Goal: Task Accomplishment & Management: Manage account settings

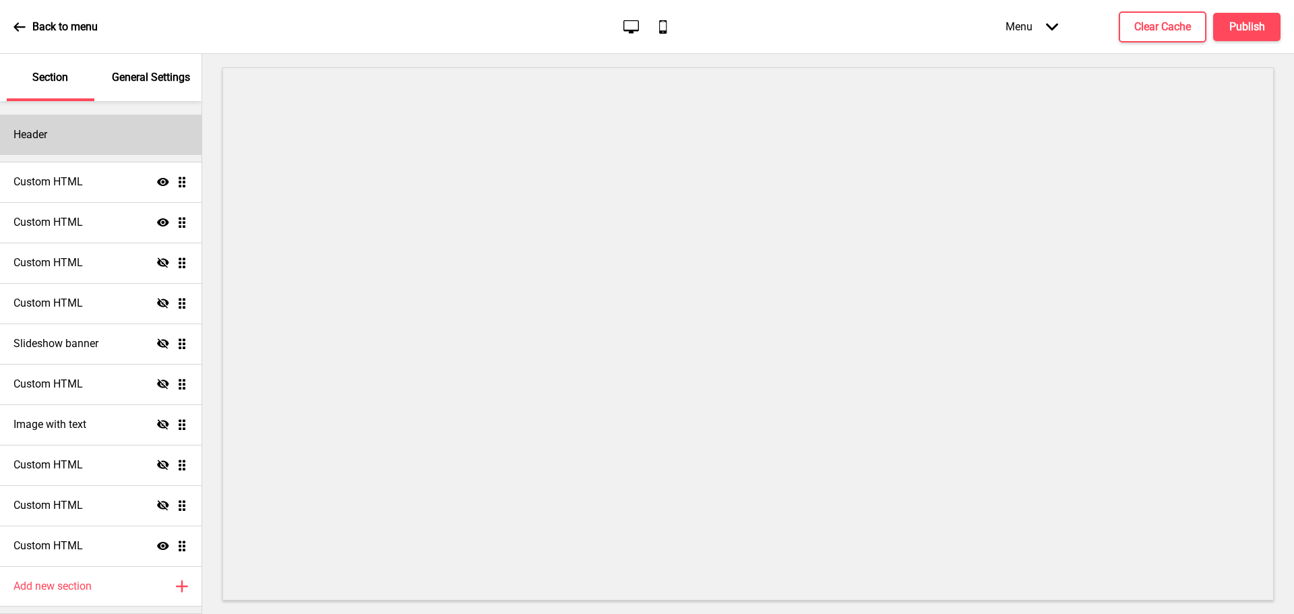
click at [121, 123] on div "Header" at bounding box center [101, 135] width 202 height 40
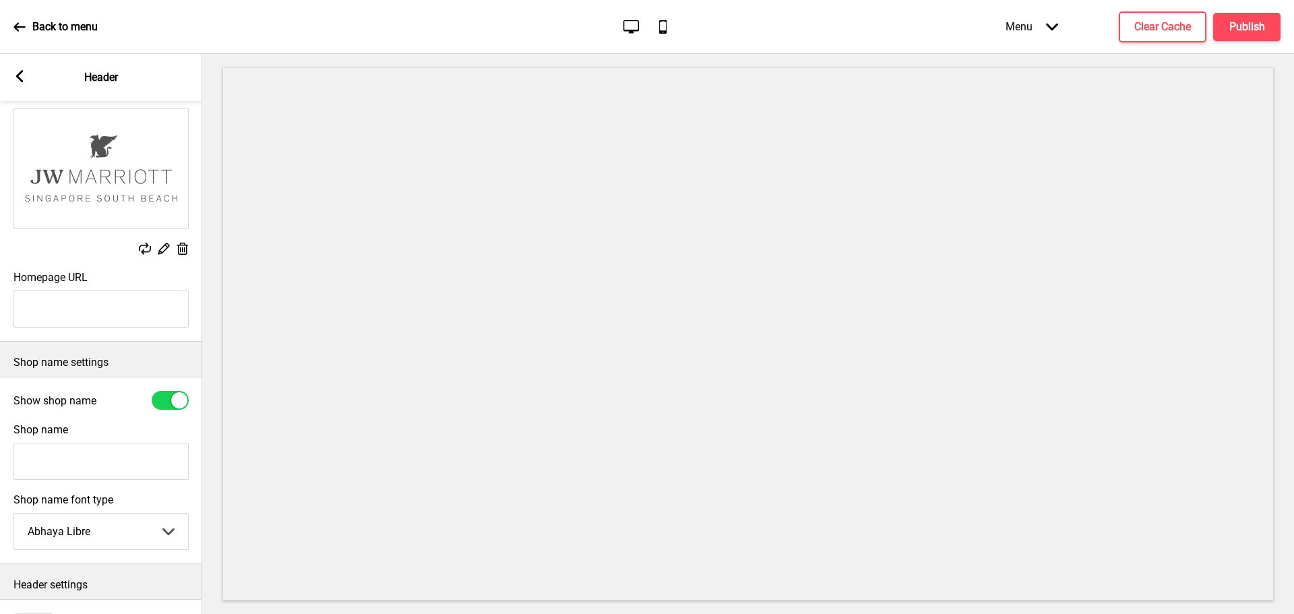
scroll to position [166, 0]
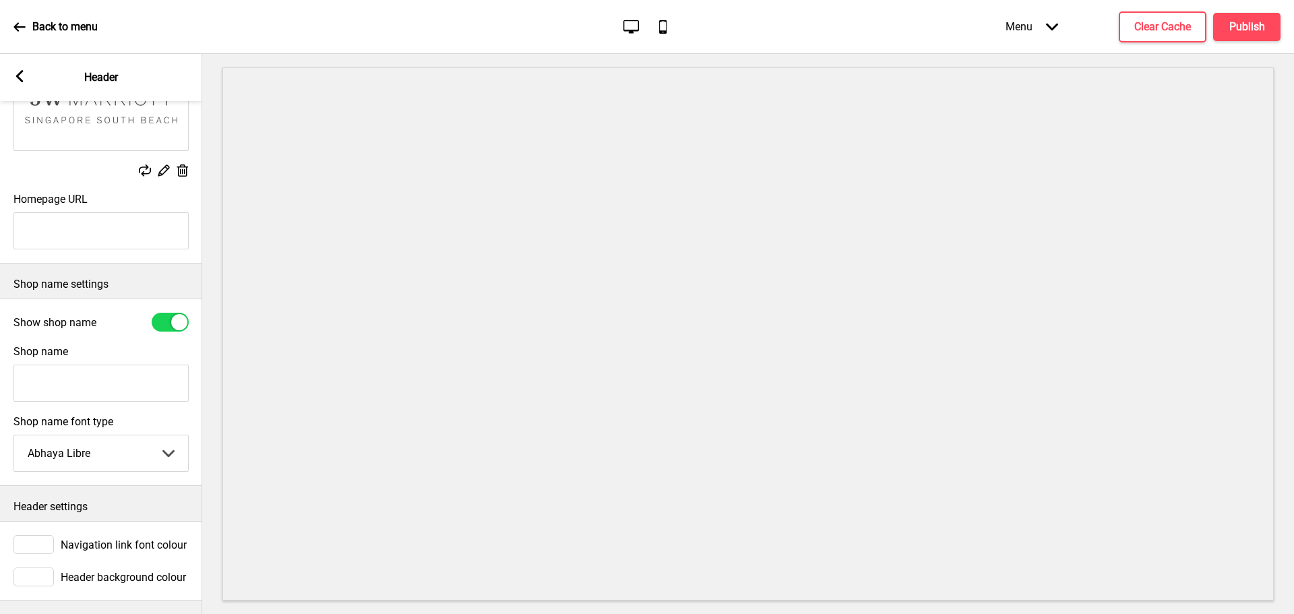
click at [24, 78] on rect at bounding box center [19, 76] width 12 height 12
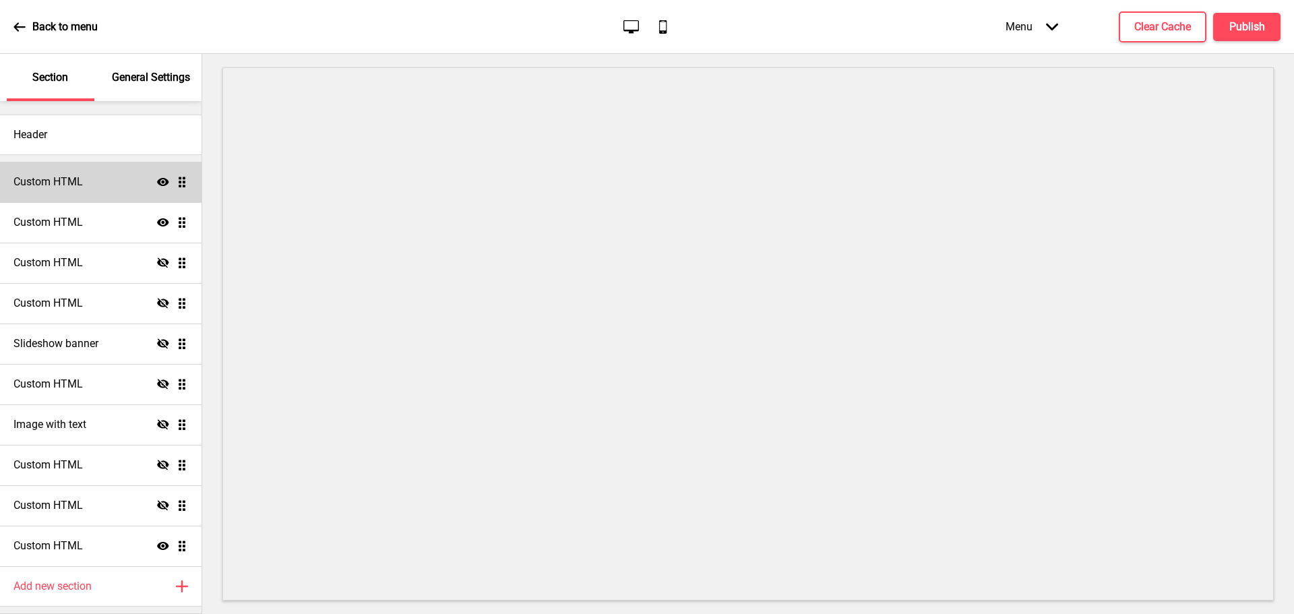
click at [79, 191] on div "Custom HTML Show Drag" at bounding box center [101, 182] width 202 height 40
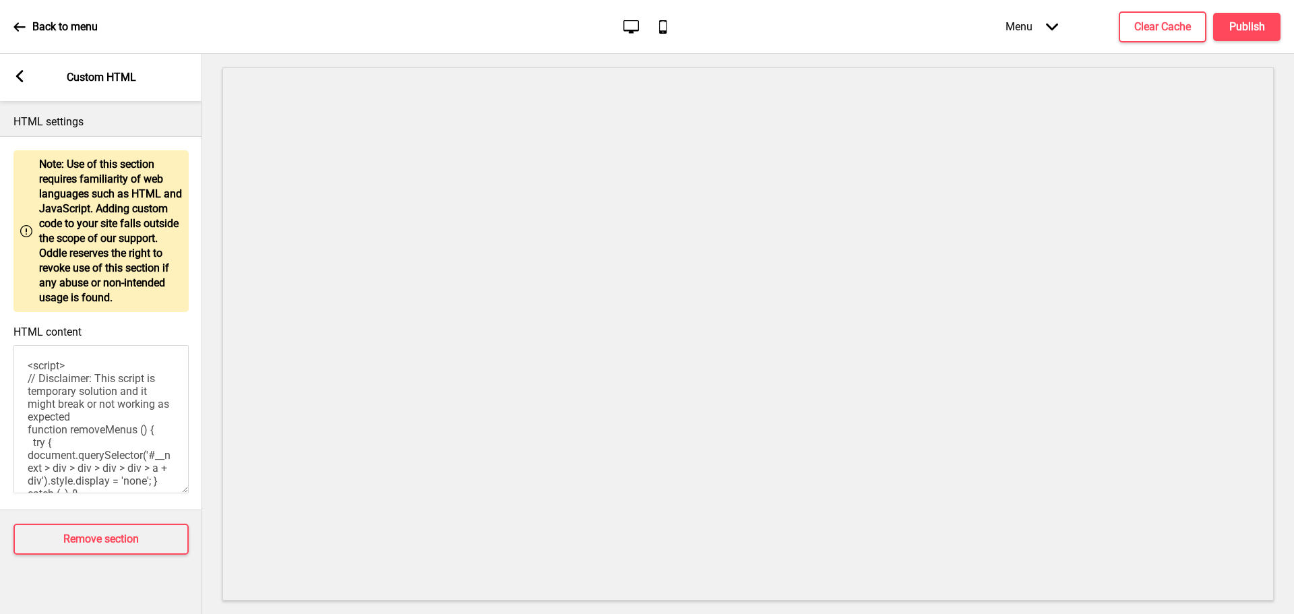
click at [29, 86] on div "Arrow left Custom HTML" at bounding box center [101, 77] width 202 height 47
click at [23, 81] on icon at bounding box center [19, 76] width 7 height 12
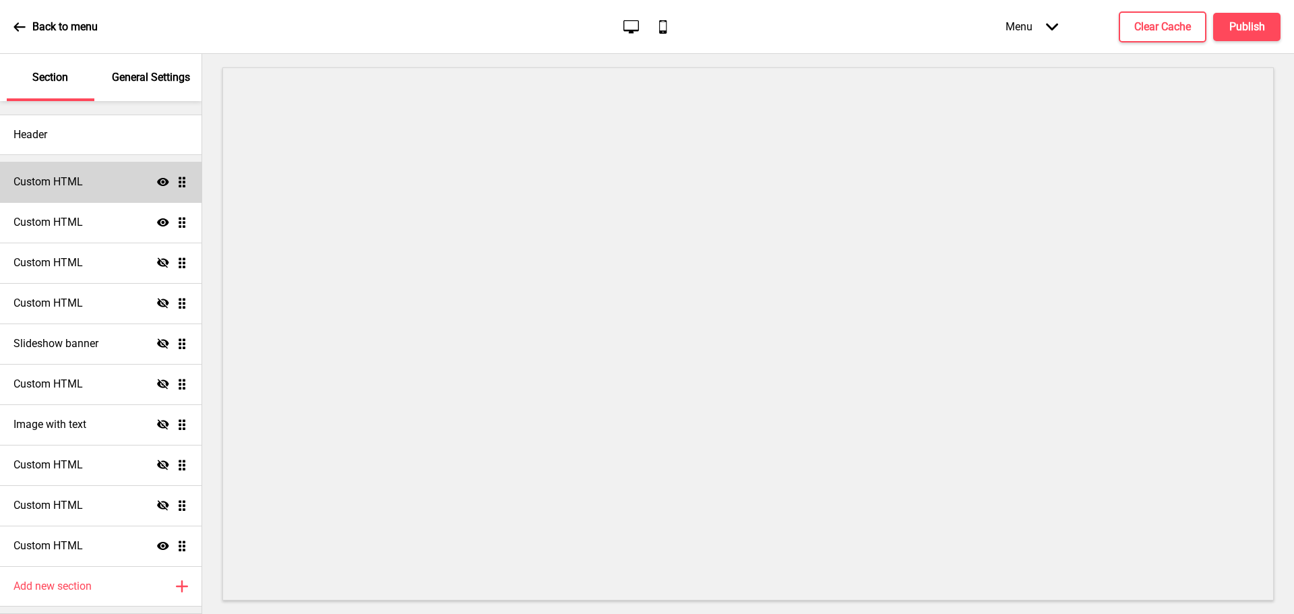
click at [157, 181] on icon "Show" at bounding box center [163, 182] width 12 height 12
click at [157, 181] on icon "Hide" at bounding box center [163, 182] width 12 height 12
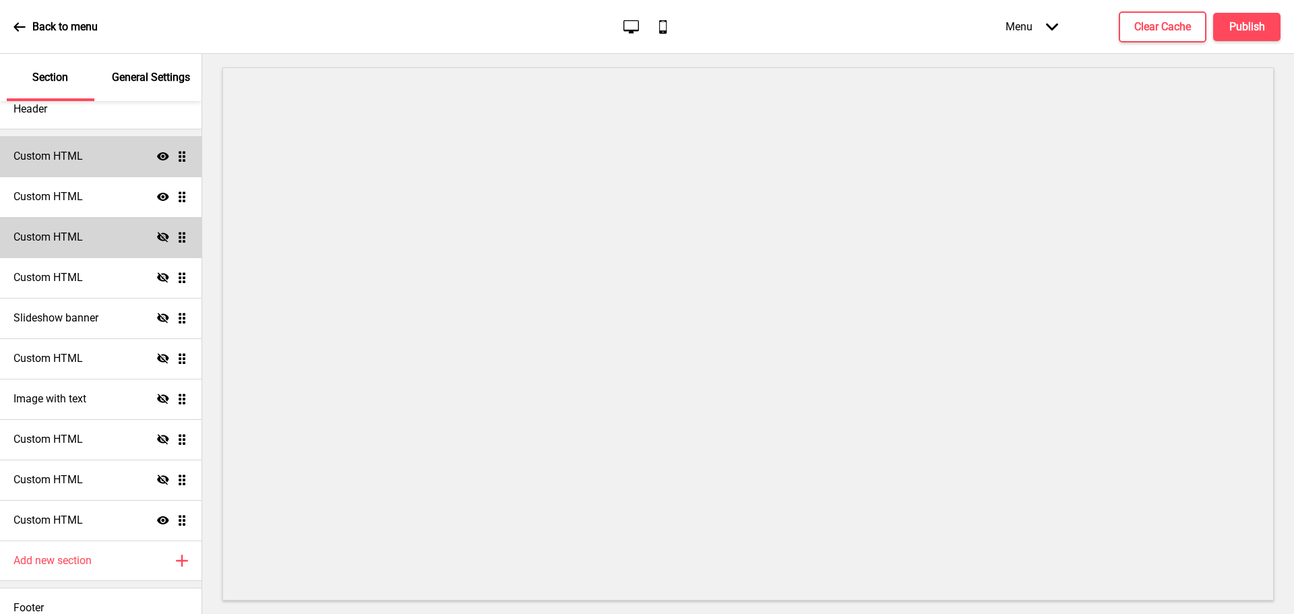
scroll to position [40, 0]
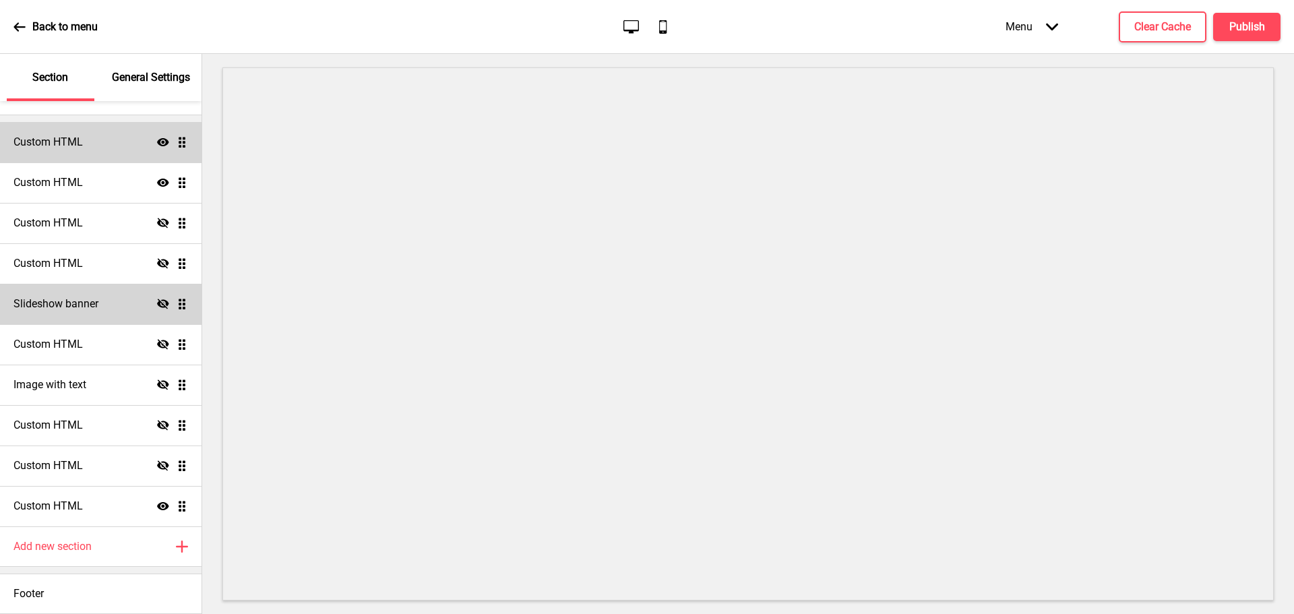
click at [169, 306] on ul "Custom HTML Show Drag Custom HTML Show Drag Custom HTML Hide Drag Custom HTML H…" at bounding box center [101, 324] width 202 height 404
click at [109, 310] on div "Slideshow banner Hide Drag" at bounding box center [101, 304] width 202 height 40
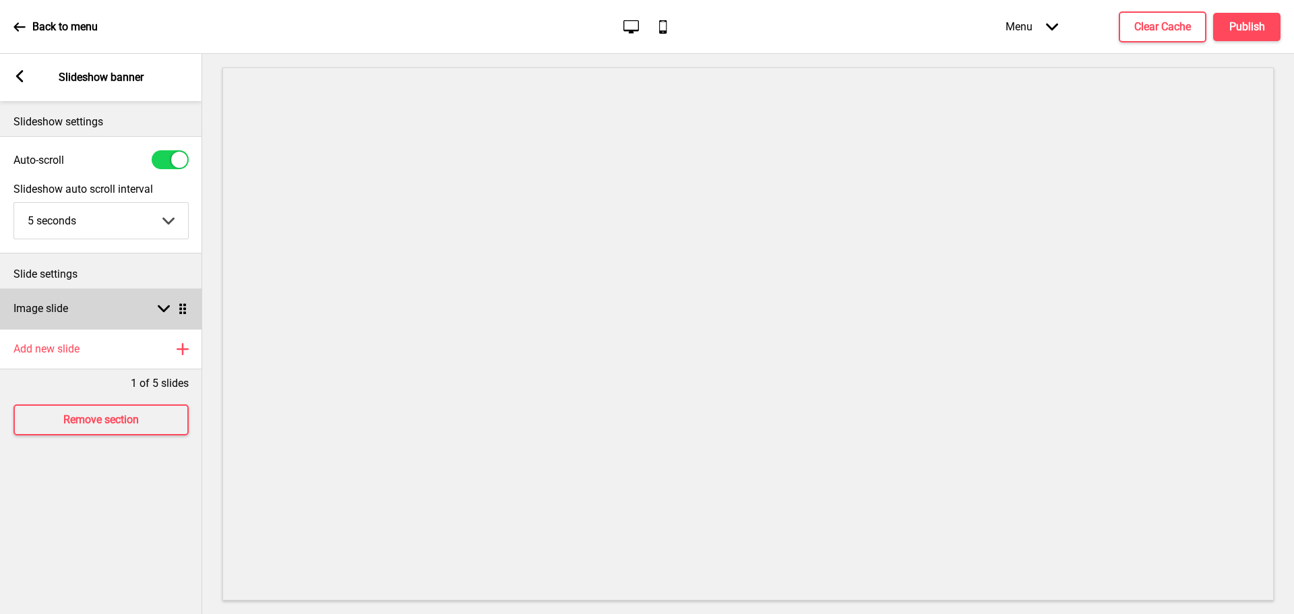
click at [164, 305] on rect at bounding box center [164, 309] width 12 height 12
select select "right"
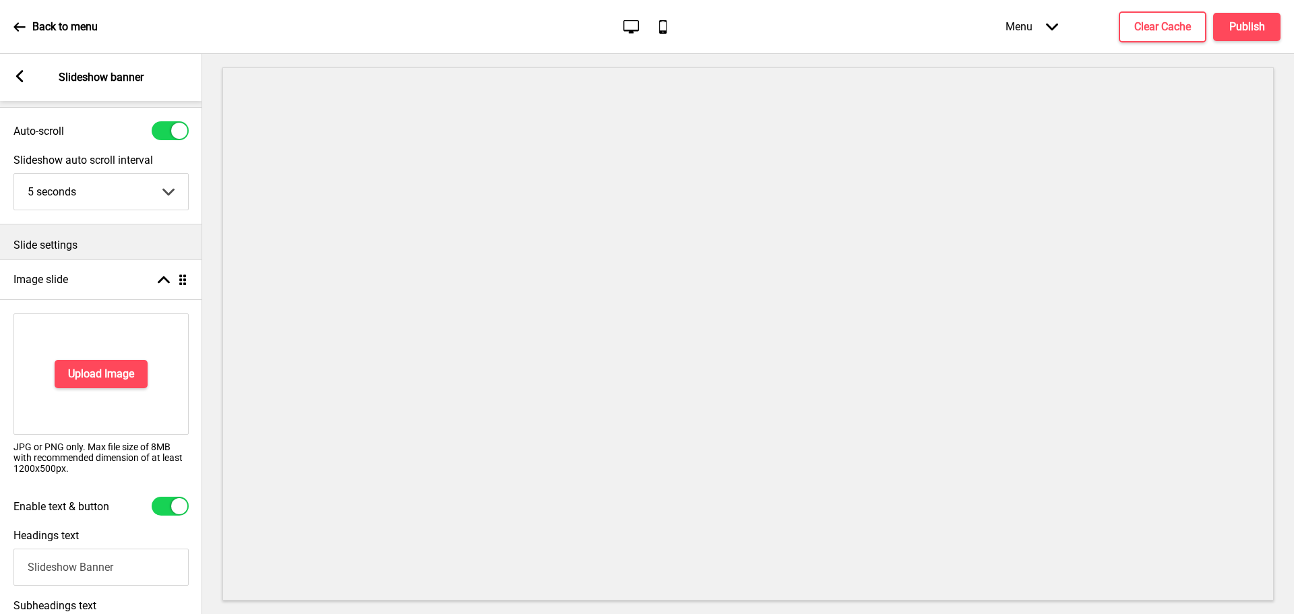
scroll to position [0, 0]
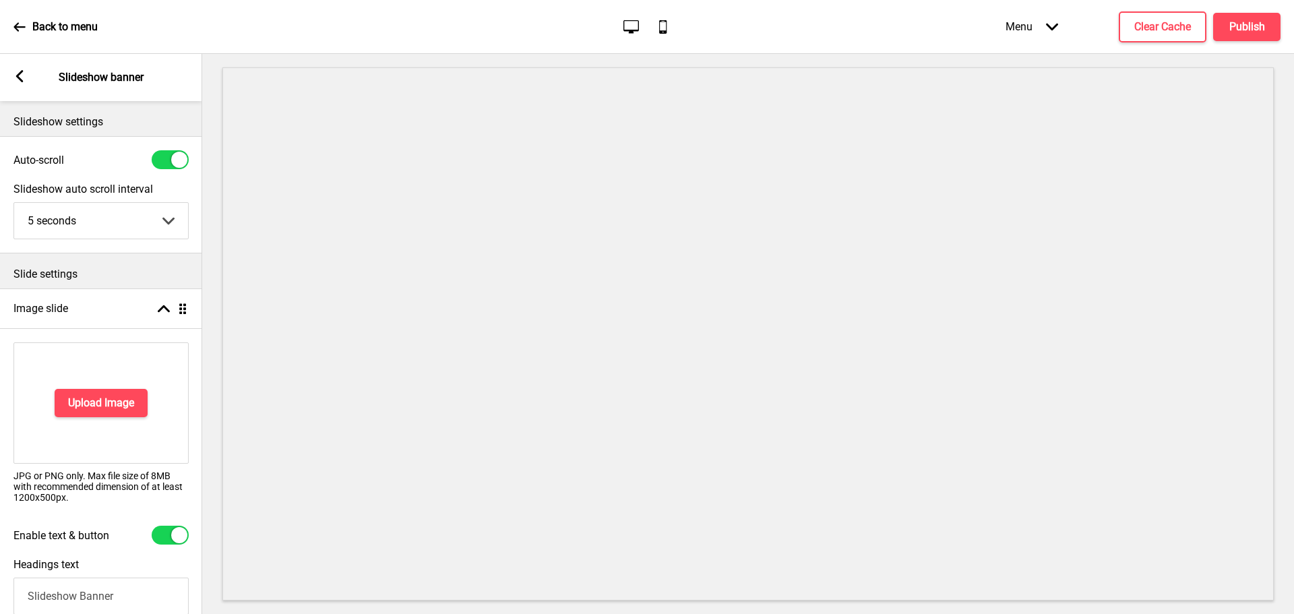
click at [19, 79] on icon at bounding box center [19, 76] width 7 height 12
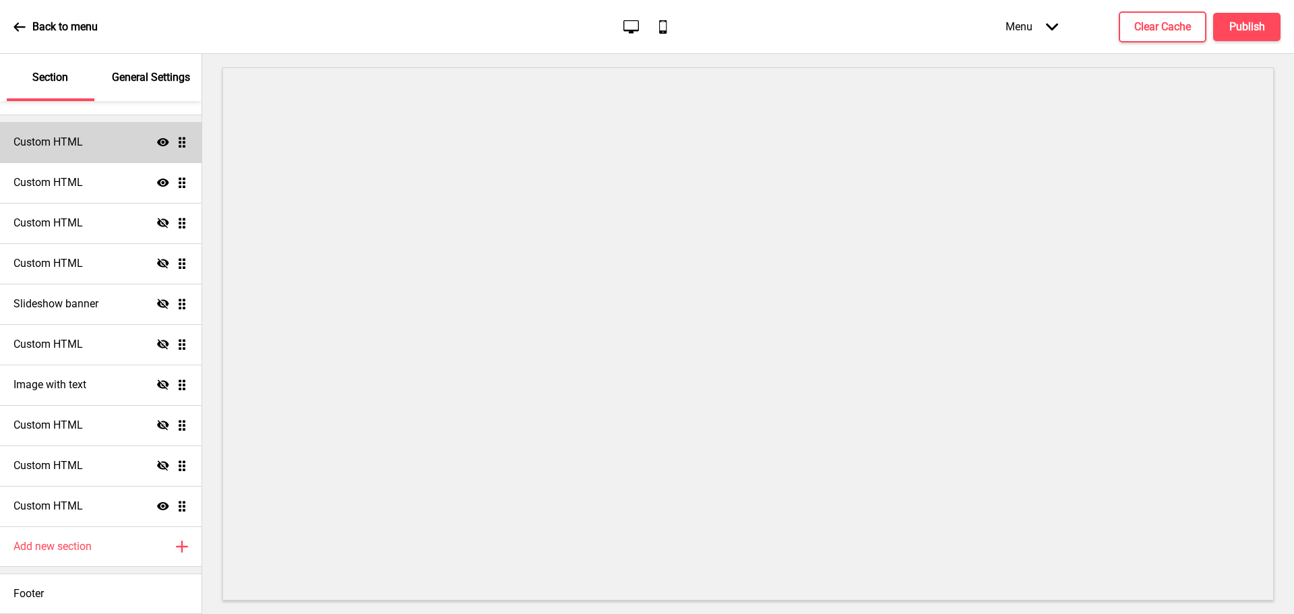
click at [157, 146] on icon "Show" at bounding box center [163, 142] width 12 height 12
click at [157, 146] on icon at bounding box center [163, 142] width 12 height 10
click at [173, 146] on ul "Custom HTML Show Drag Custom HTML Show Drag Custom HTML Hide Drag Custom HTML H…" at bounding box center [101, 324] width 202 height 404
click at [172, 152] on div "Custom HTML Show Drag" at bounding box center [101, 142] width 202 height 40
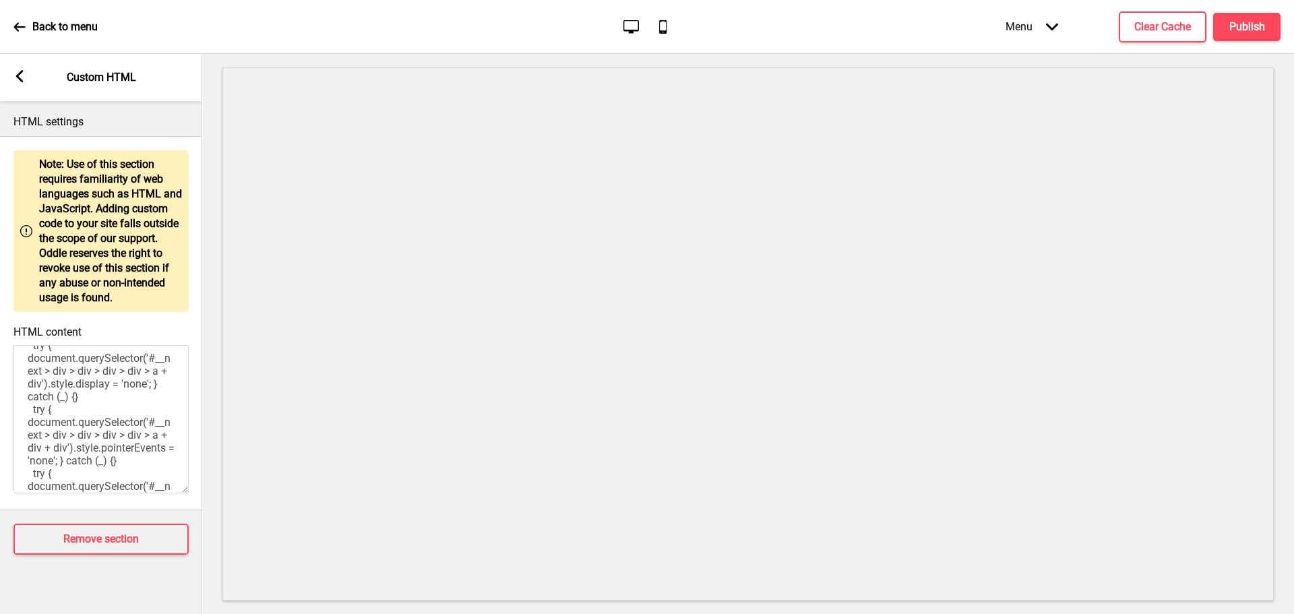
scroll to position [276, 0]
click at [27, 83] on div "Arrow left Custom HTML" at bounding box center [101, 77] width 202 height 47
click at [20, 80] on icon at bounding box center [19, 76] width 7 height 12
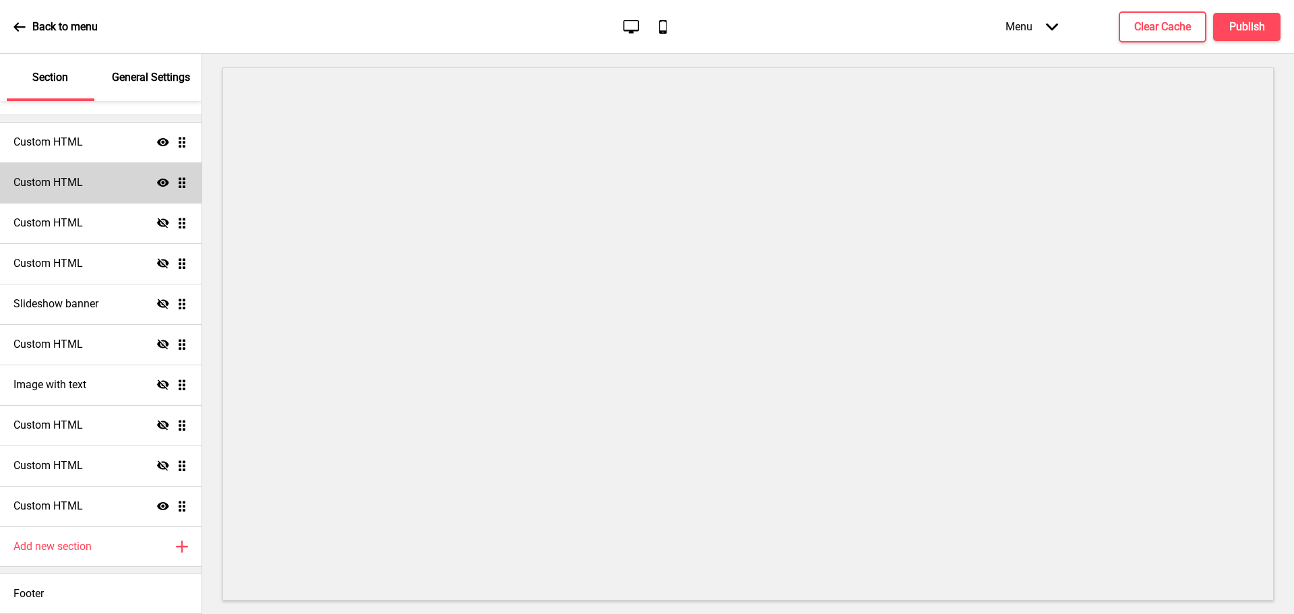
click at [173, 185] on ul "Custom HTML Show Drag Custom HTML Show Drag Custom HTML Hide Drag Custom HTML H…" at bounding box center [101, 324] width 202 height 404
click at [173, 184] on ul "Custom HTML Show Drag Custom HTML Show Drag Custom HTML Hide Drag Custom HTML H…" at bounding box center [101, 324] width 202 height 404
click at [171, 188] on ul "Custom HTML Show Drag Custom HTML Show Drag Custom HTML Hide Drag Custom HTML H…" at bounding box center [101, 324] width 202 height 404
click at [171, 190] on div "Custom HTML Show Drag" at bounding box center [101, 182] width 202 height 40
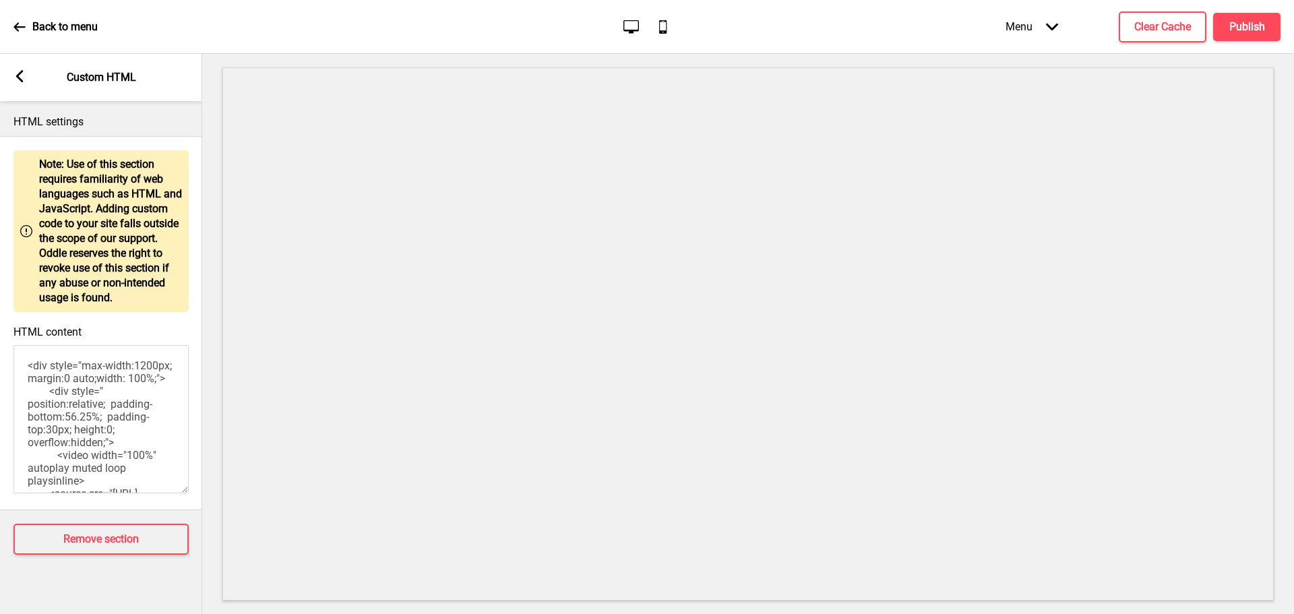
click at [20, 80] on icon at bounding box center [19, 76] width 7 height 12
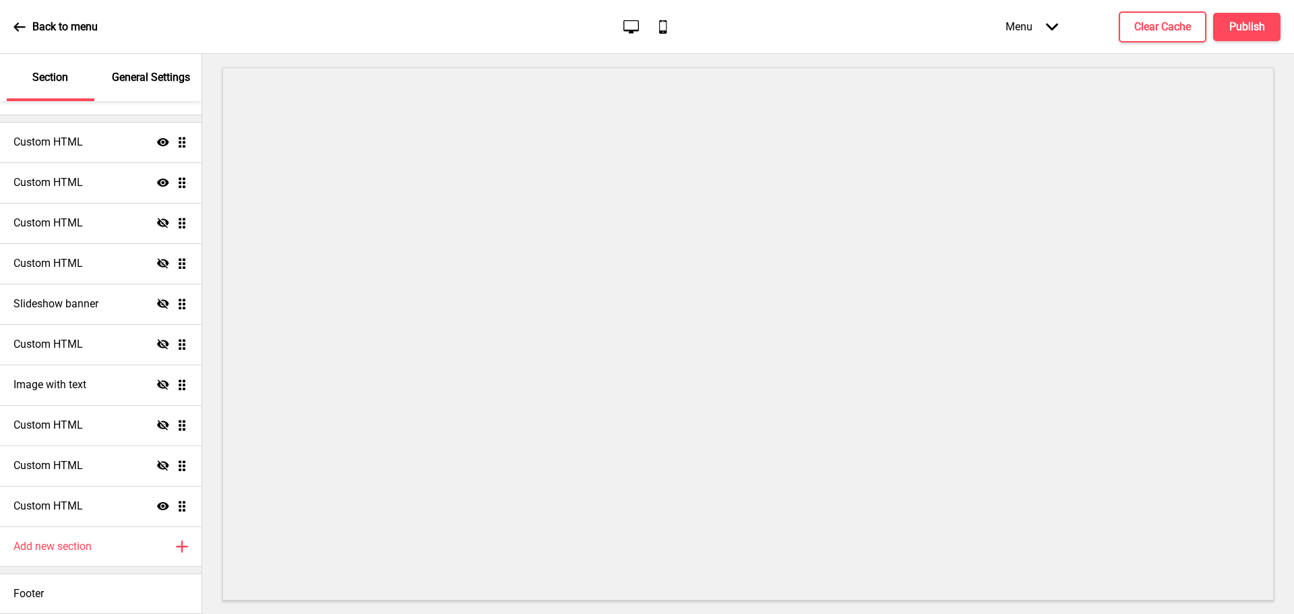
click at [169, 88] on div "General Settings" at bounding box center [152, 77] width 88 height 47
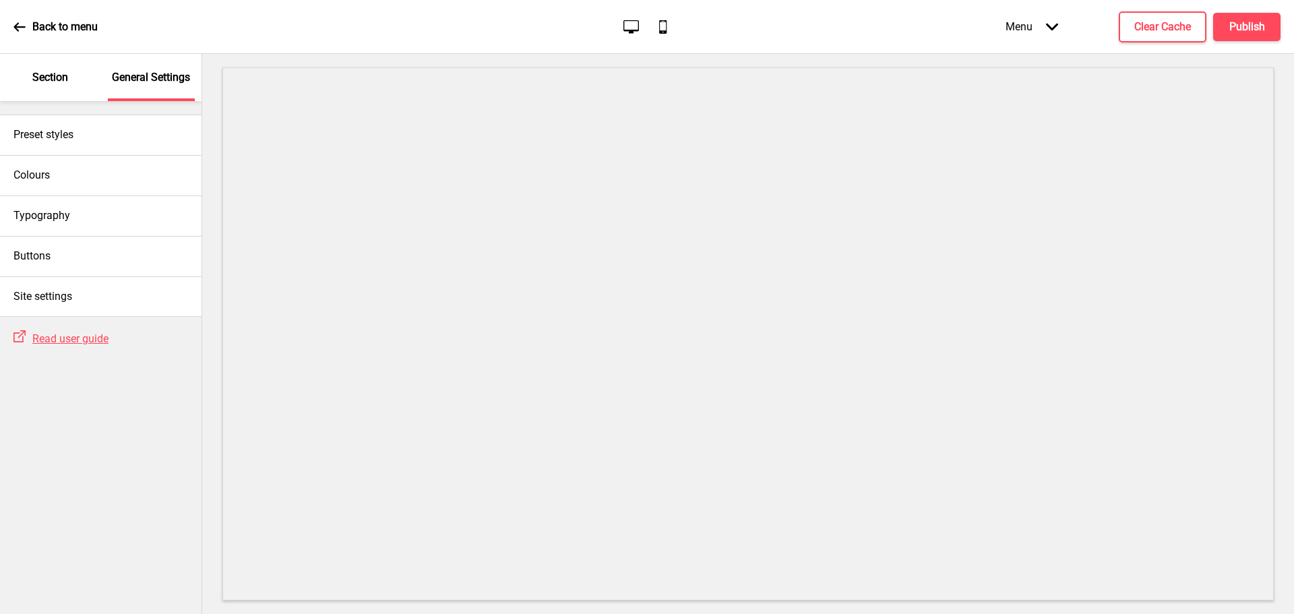
click at [44, 76] on p "Section" at bounding box center [50, 77] width 36 height 15
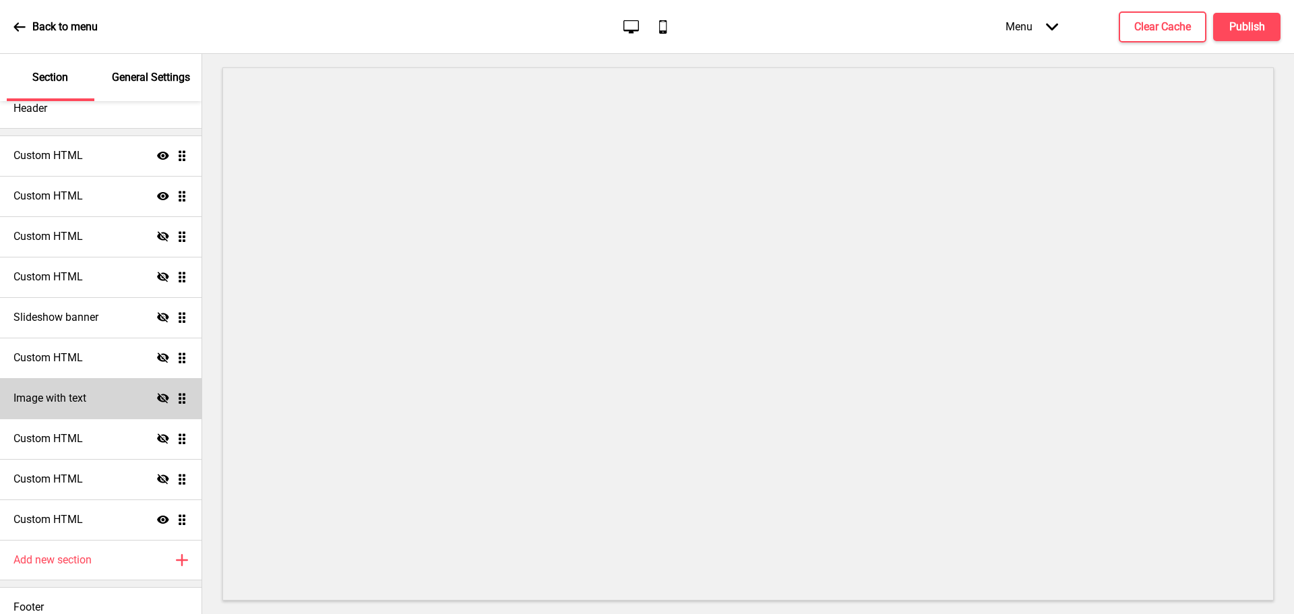
scroll to position [40, 0]
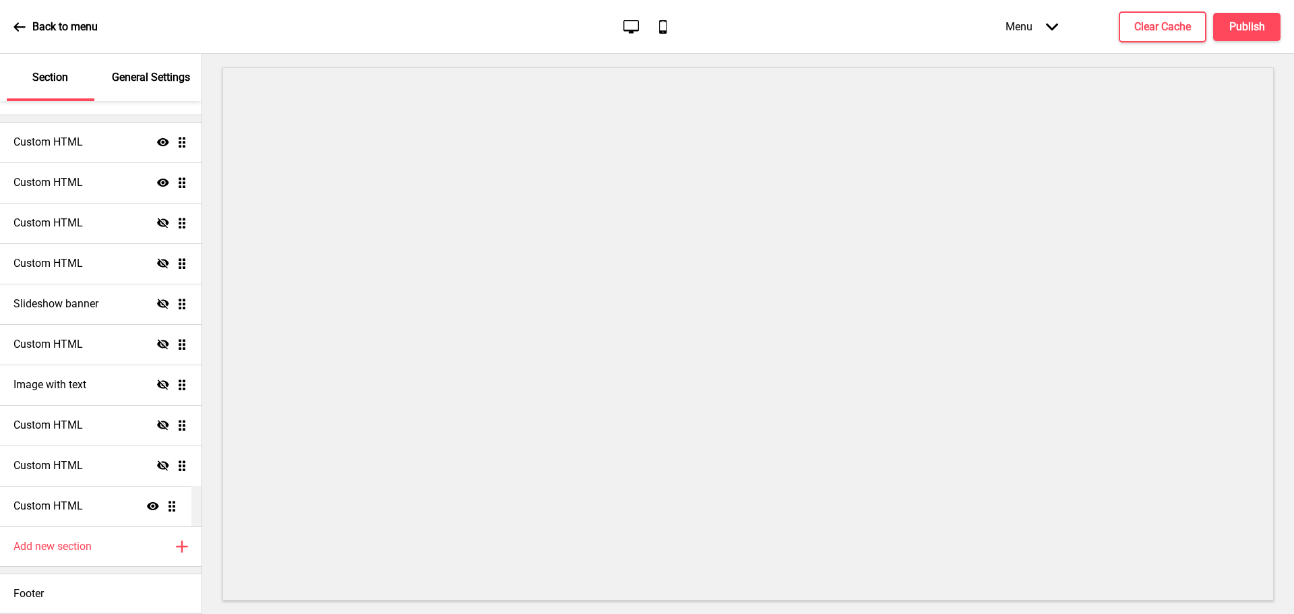
click at [174, 508] on ul "Custom HTML Show Drag Custom HTML Show Drag Custom HTML Hide Drag Custom HTML H…" at bounding box center [101, 324] width 202 height 404
click at [100, 187] on div "Custom HTML Show Drag" at bounding box center [101, 182] width 202 height 40
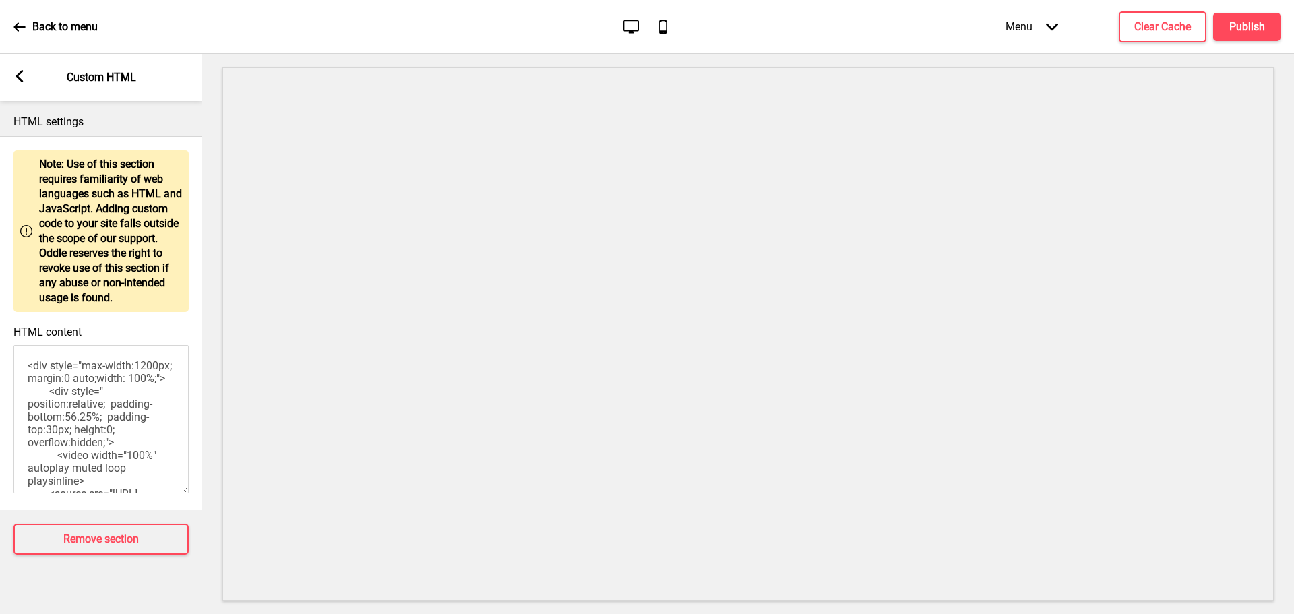
click at [27, 82] on div "Arrow left Custom HTML" at bounding box center [101, 77] width 202 height 47
click at [21, 82] on div "Arrow left" at bounding box center [19, 77] width 12 height 15
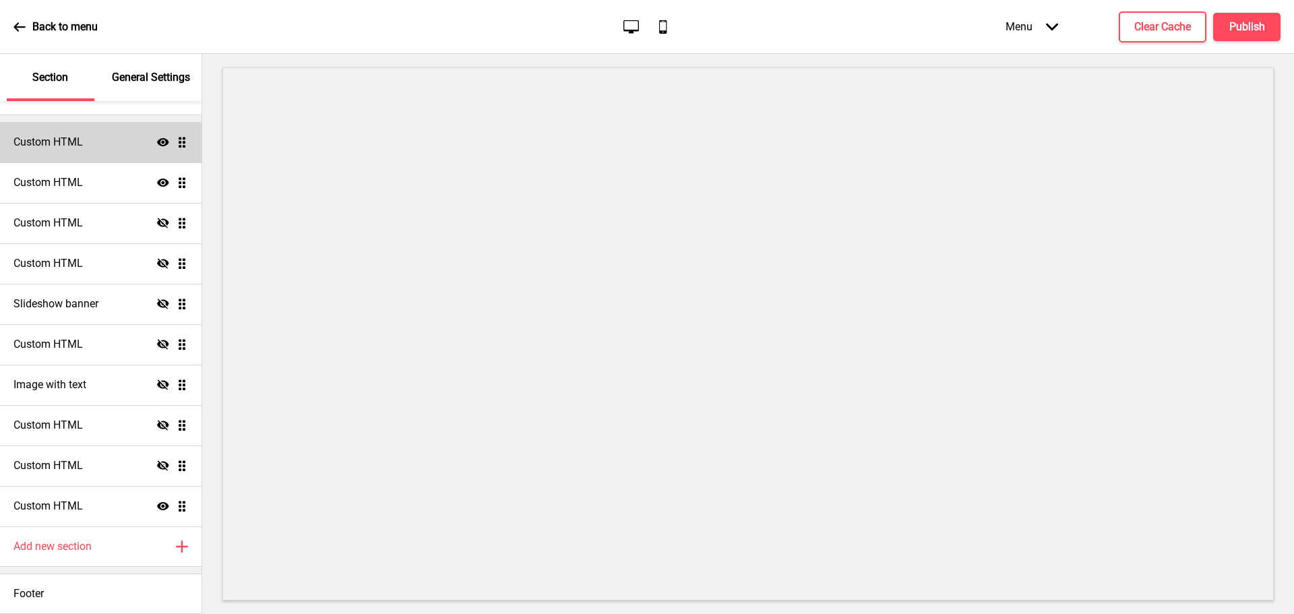
click at [83, 138] on h4 "Custom HTML" at bounding box center [47, 142] width 69 height 15
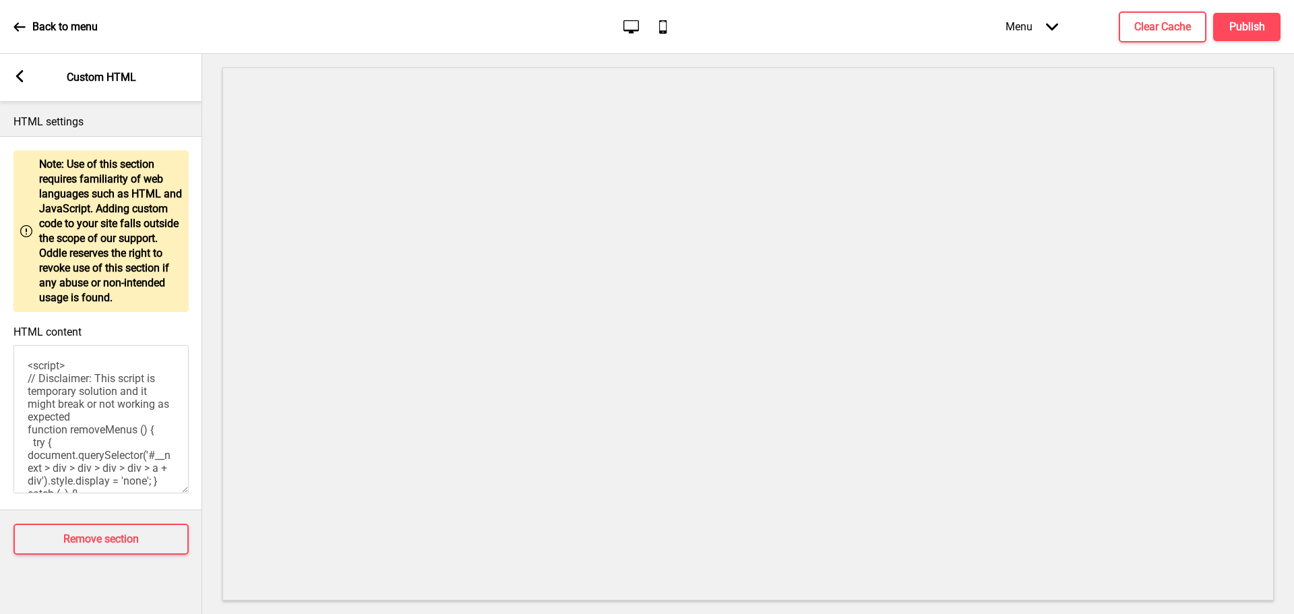
click at [24, 69] on div "Arrow left Custom HTML" at bounding box center [101, 77] width 202 height 47
click at [20, 74] on icon at bounding box center [19, 76] width 7 height 12
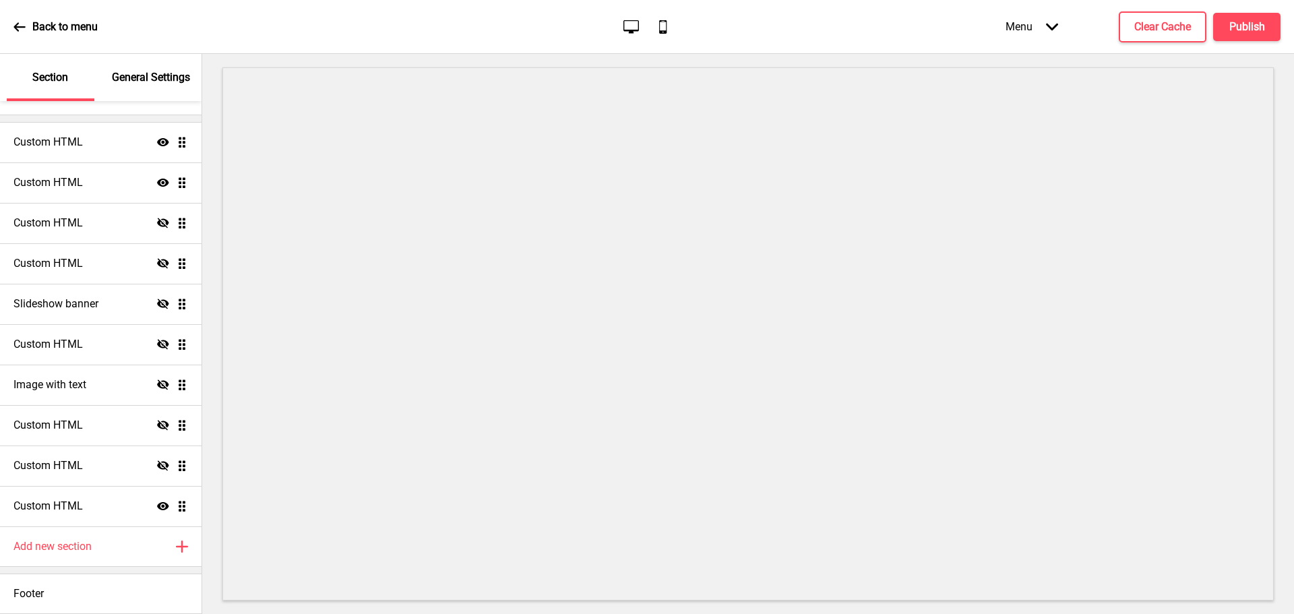
click at [112, 78] on p "General Settings" at bounding box center [151, 77] width 78 height 15
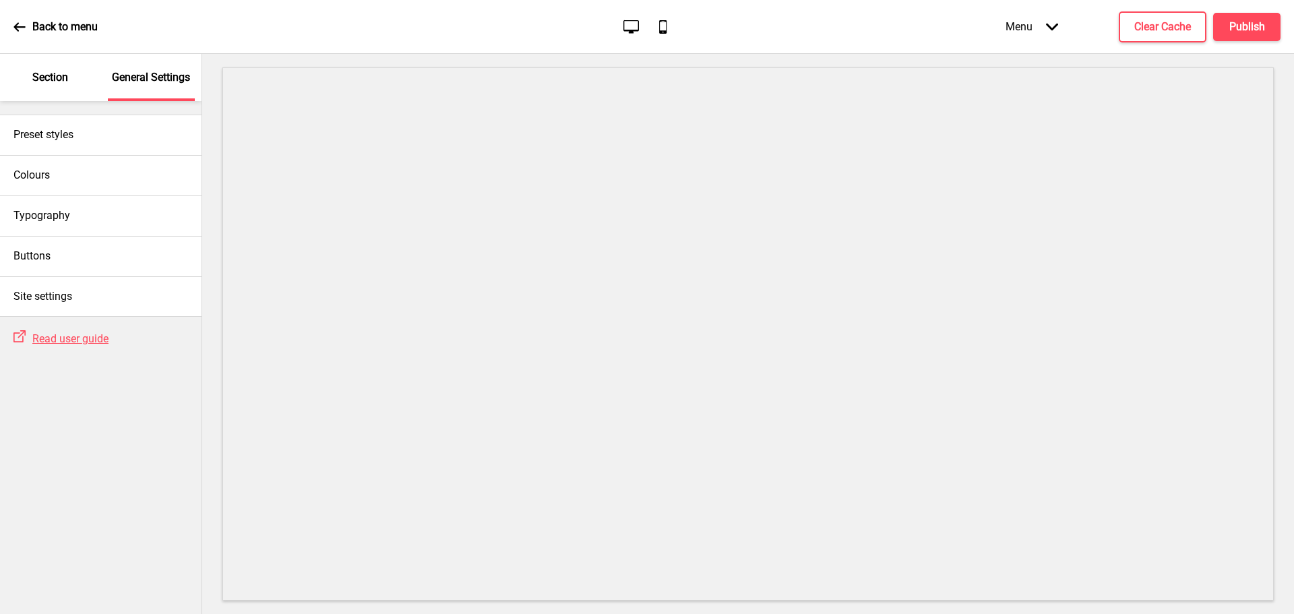
click at [78, 84] on div "Section" at bounding box center [51, 77] width 88 height 47
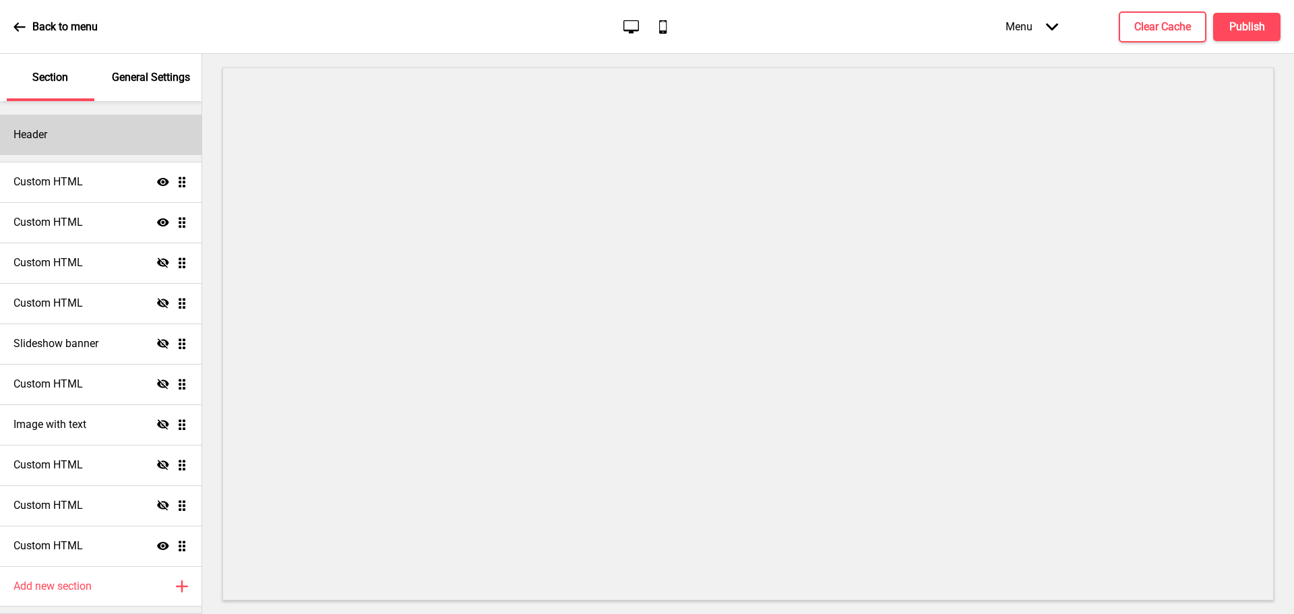
click at [102, 142] on div "Header" at bounding box center [101, 135] width 202 height 40
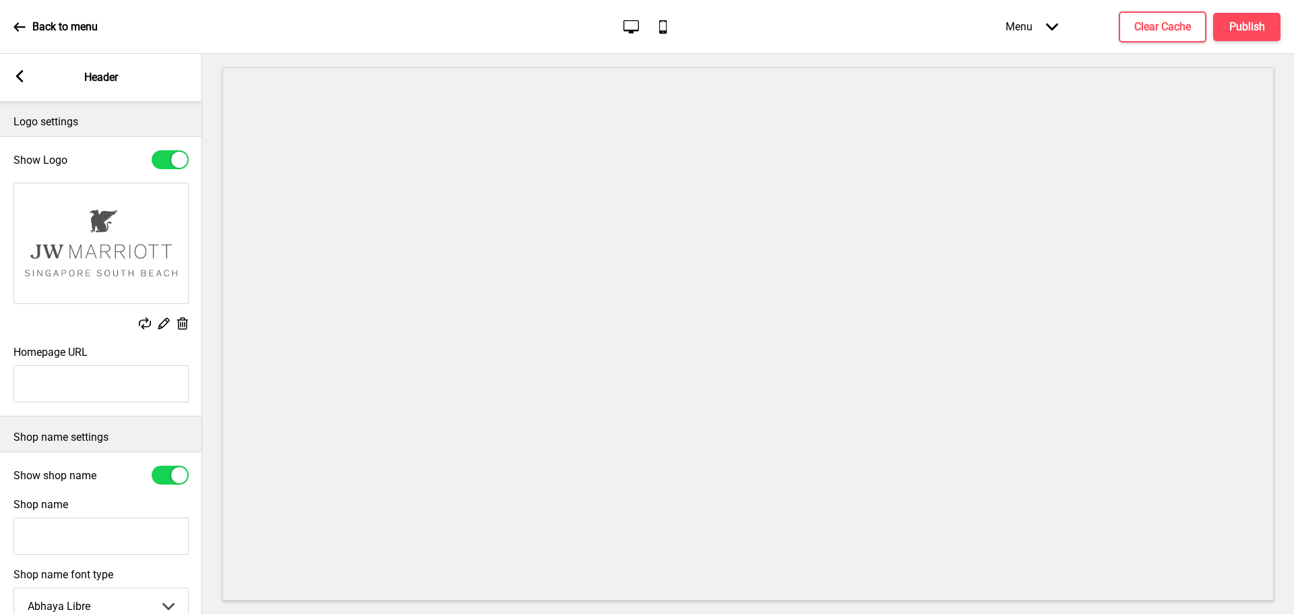
click at [21, 84] on div "Arrow left Header" at bounding box center [101, 77] width 202 height 47
click at [20, 75] on rect at bounding box center [19, 76] width 12 height 12
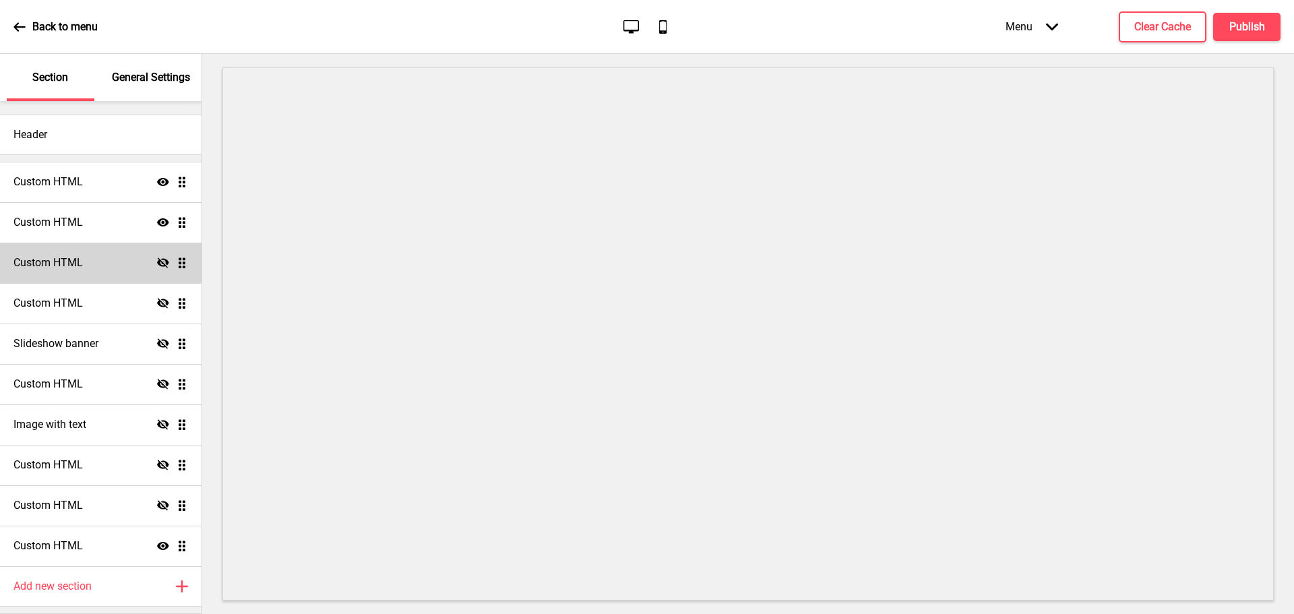
scroll to position [40, 0]
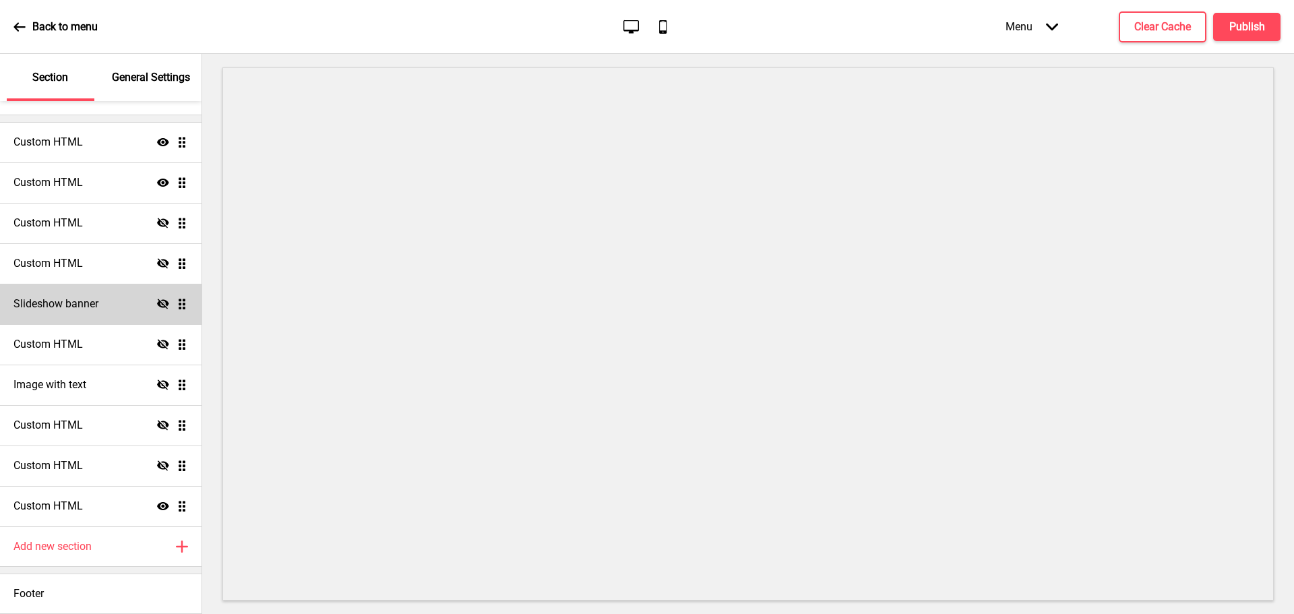
click at [173, 305] on ul "Custom HTML Show Drag Custom HTML Show Drag Custom HTML Hide Drag Custom HTML H…" at bounding box center [101, 324] width 202 height 404
click at [171, 312] on div "Slideshow banner Hide Drag" at bounding box center [101, 304] width 202 height 40
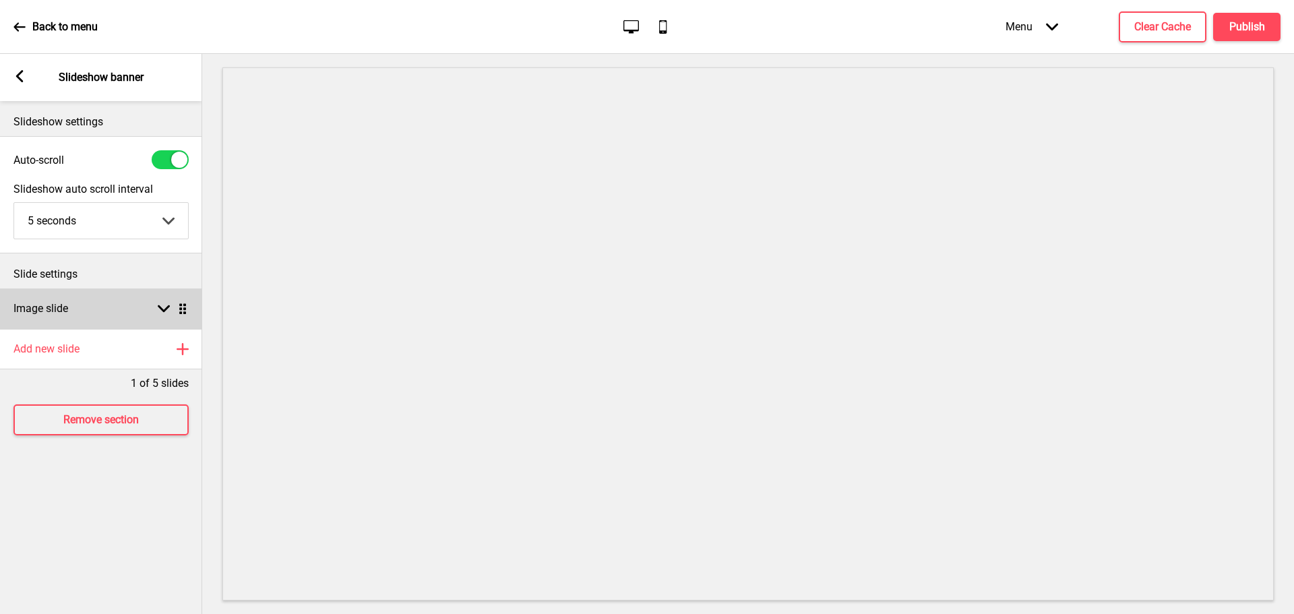
click at [166, 311] on rect at bounding box center [164, 309] width 12 height 12
select select "right"
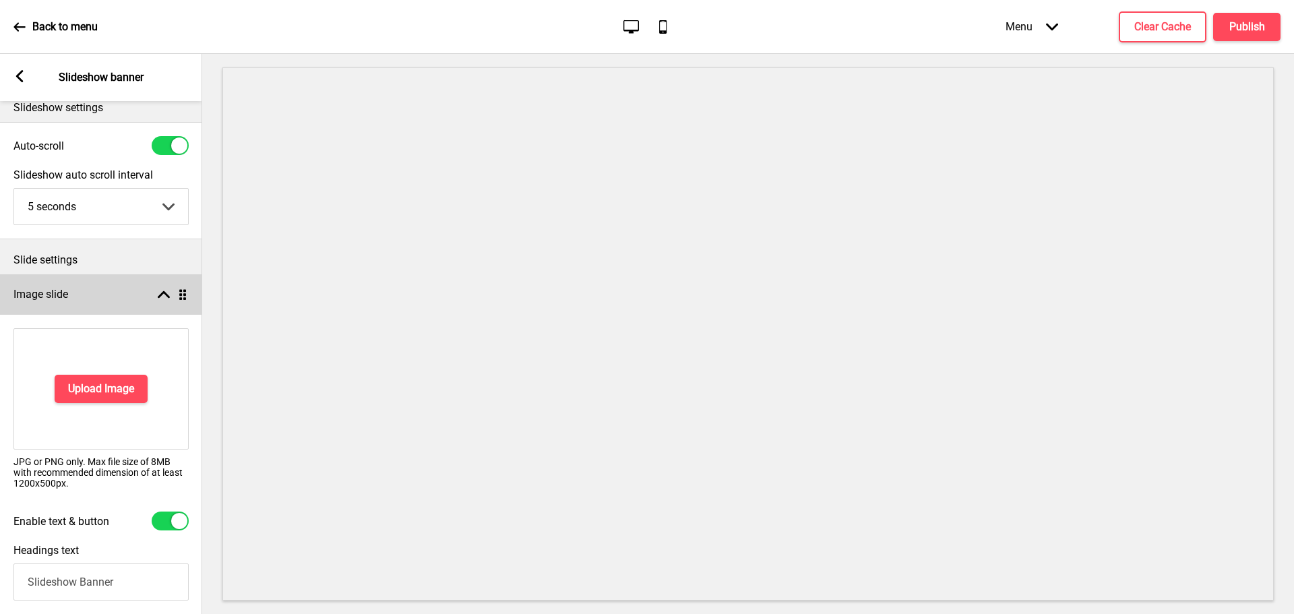
scroll to position [0, 0]
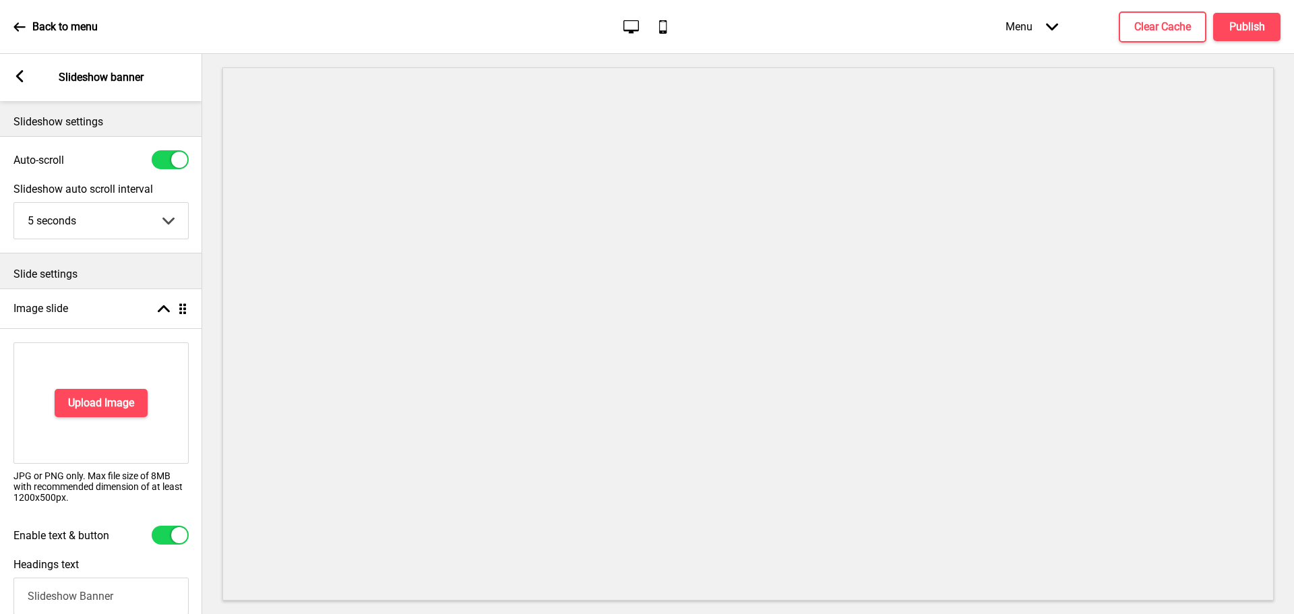
click at [18, 79] on rect at bounding box center [19, 76] width 12 height 12
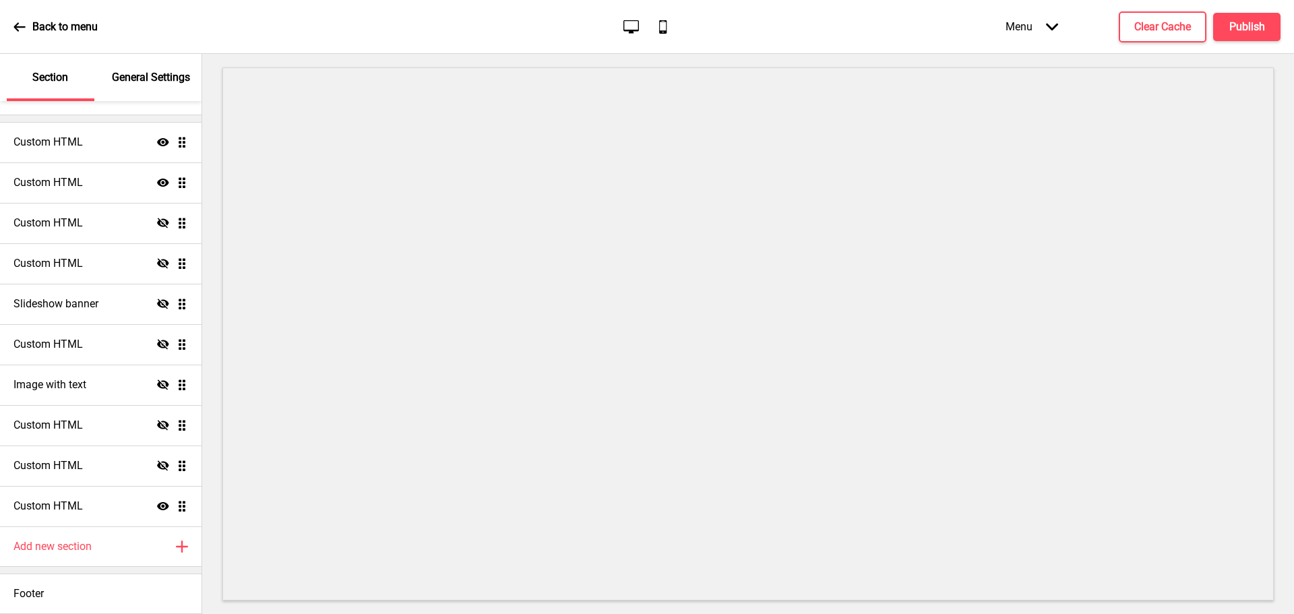
click at [140, 71] on p "General Settings" at bounding box center [151, 77] width 78 height 15
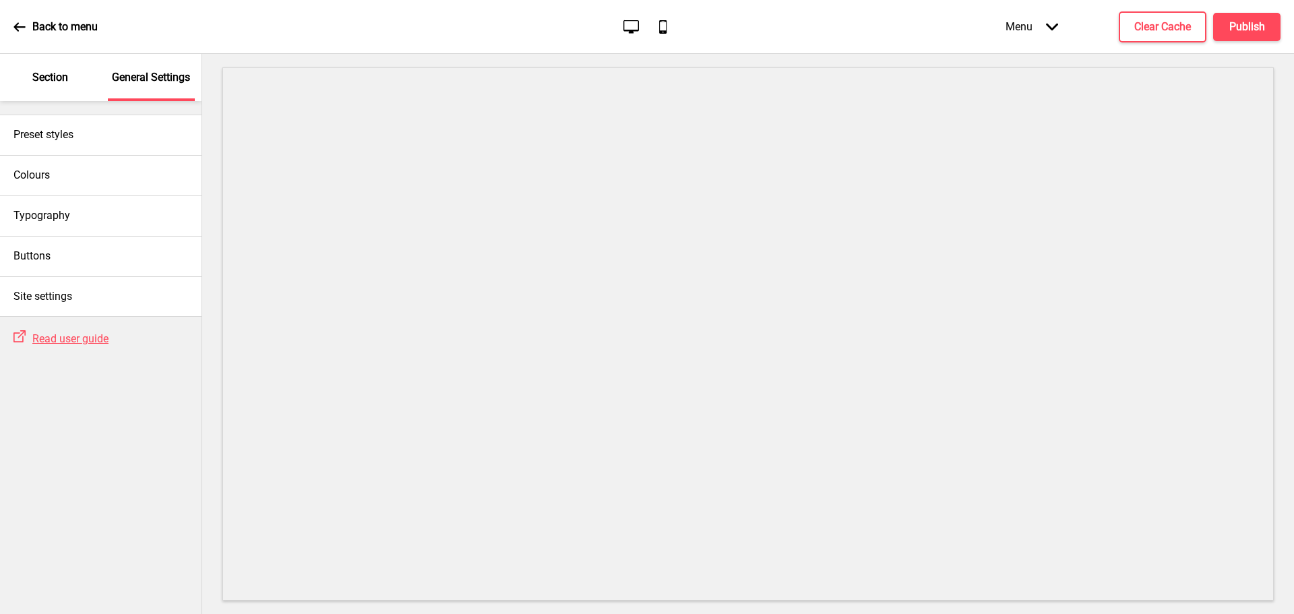
click at [56, 69] on div "Section" at bounding box center [51, 77] width 88 height 47
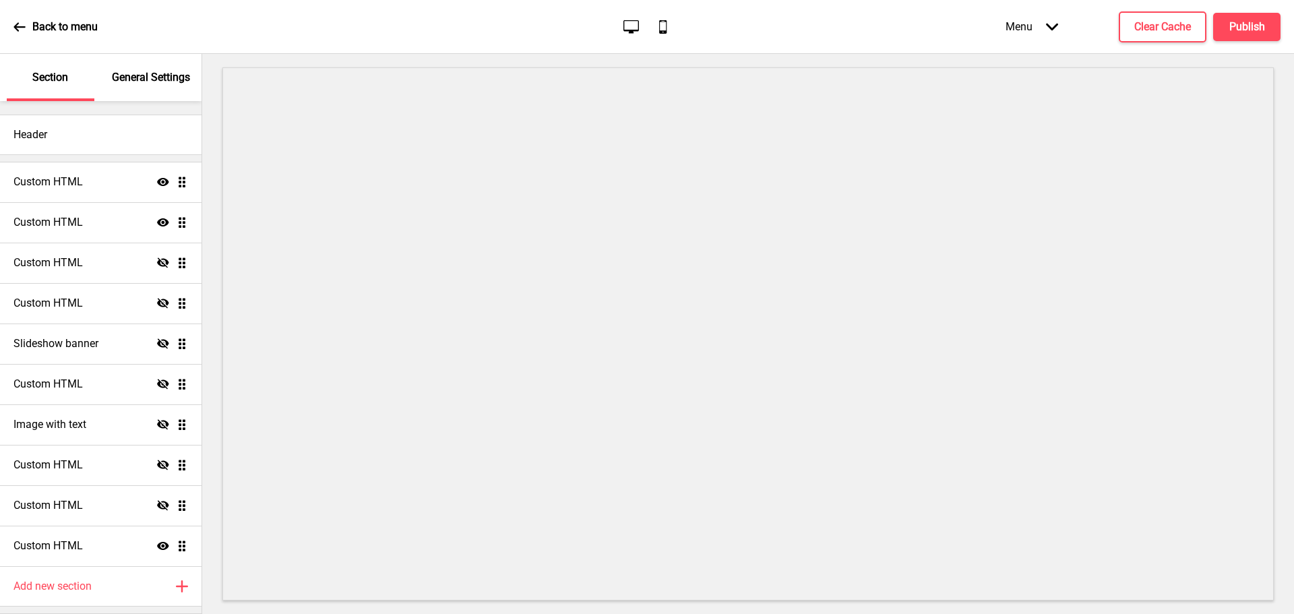
click at [25, 32] on div "Back to menu" at bounding box center [55, 27] width 84 height 36
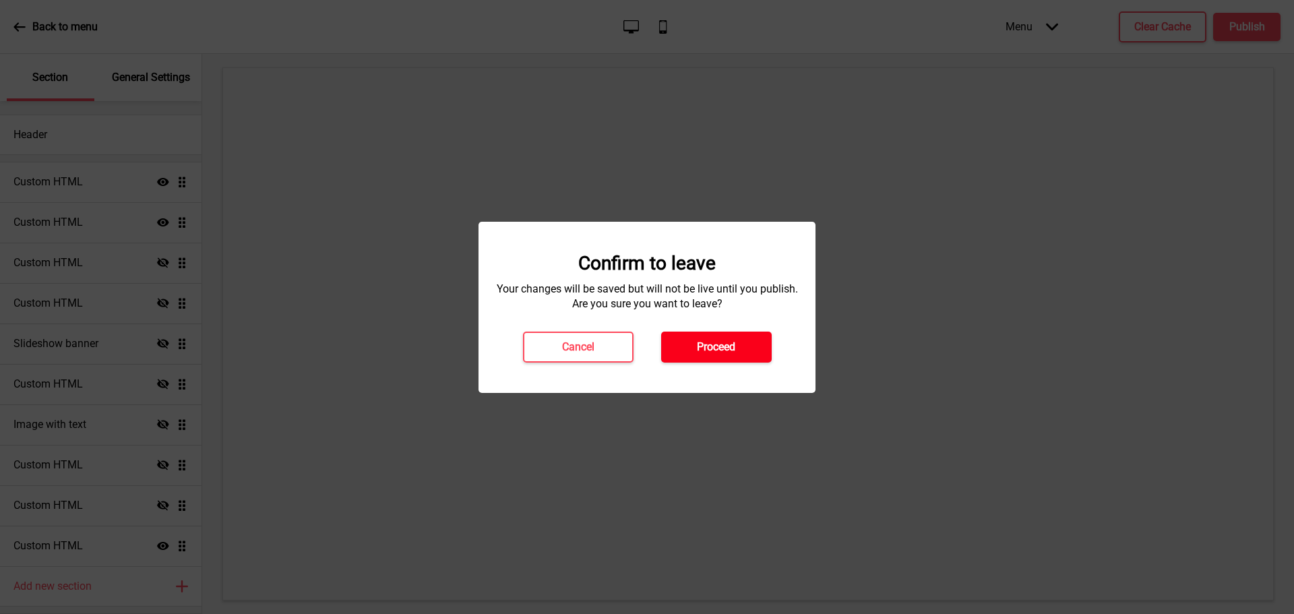
click at [712, 350] on h4 "Proceed" at bounding box center [716, 347] width 38 height 15
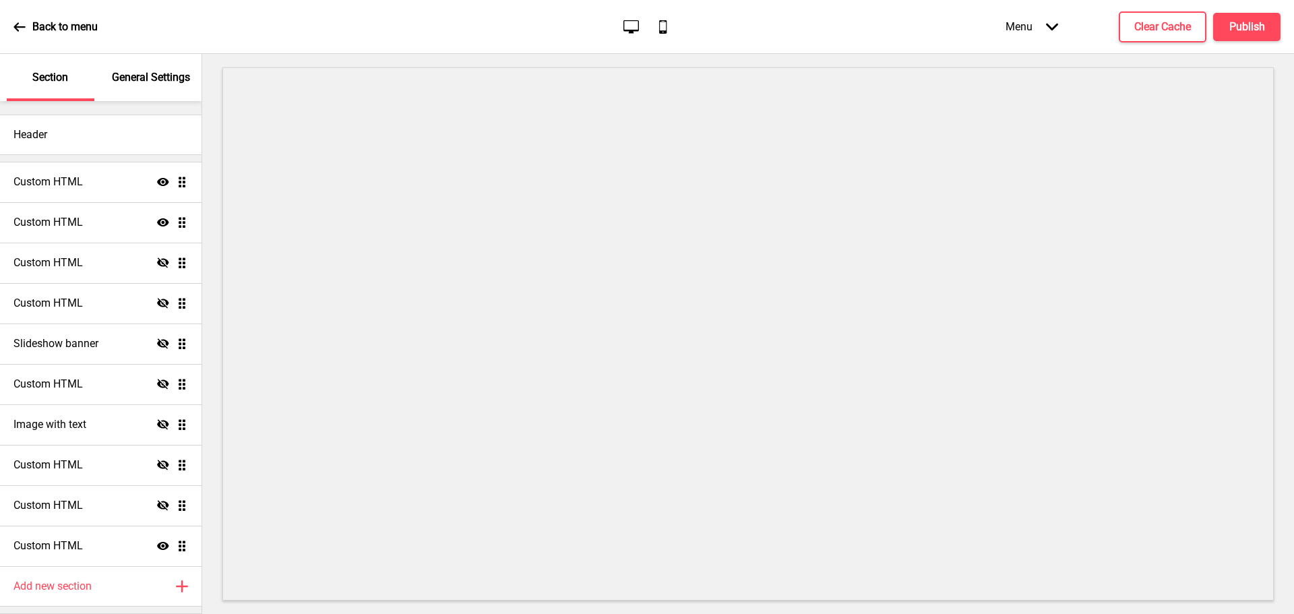
click at [1062, 28] on div "Menu Arrow down" at bounding box center [1032, 27] width 80 height 40
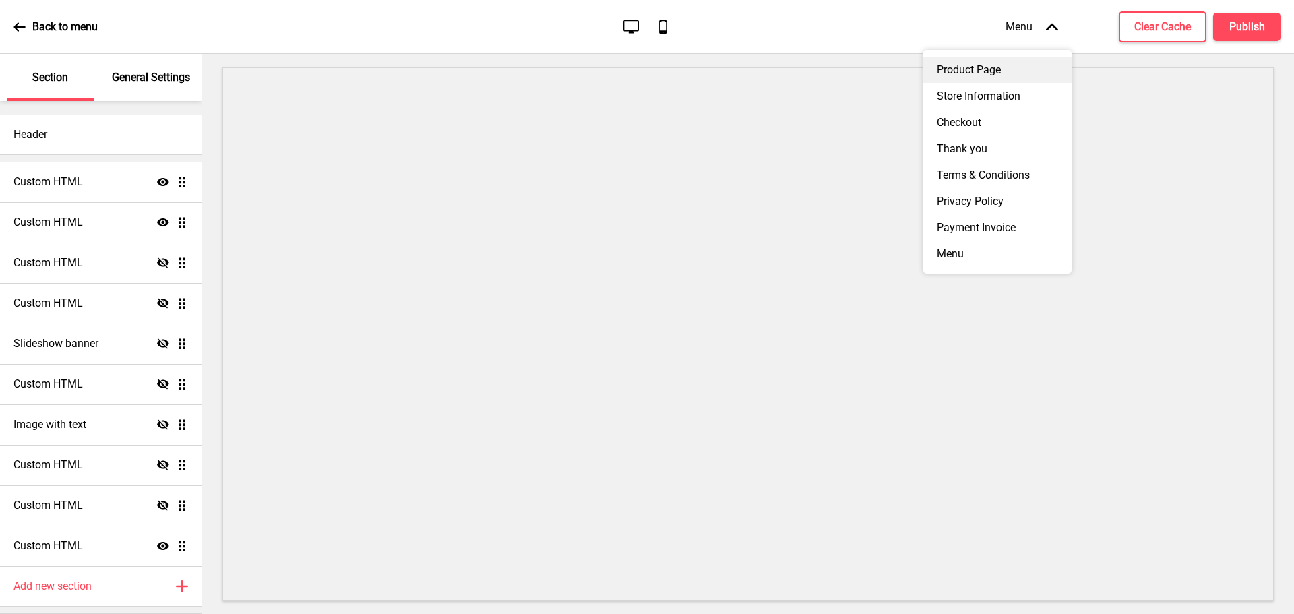
click at [1019, 83] on div "Product Page" at bounding box center [997, 70] width 148 height 26
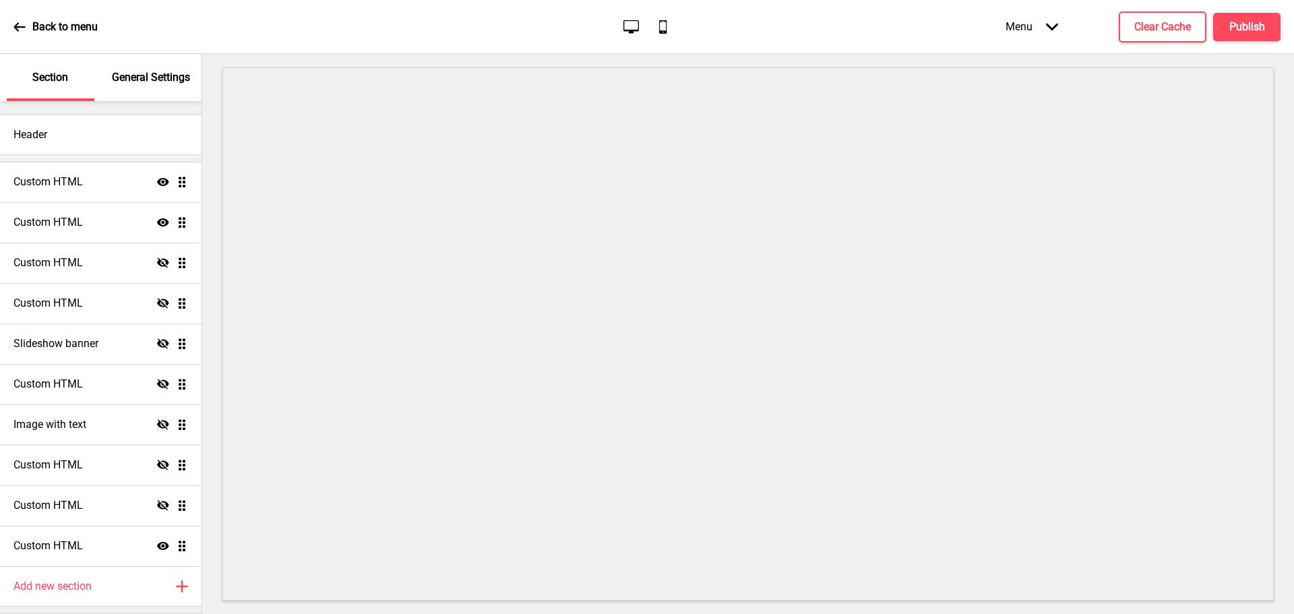
click at [1048, 32] on icon "Arrow down" at bounding box center [1052, 27] width 12 height 12
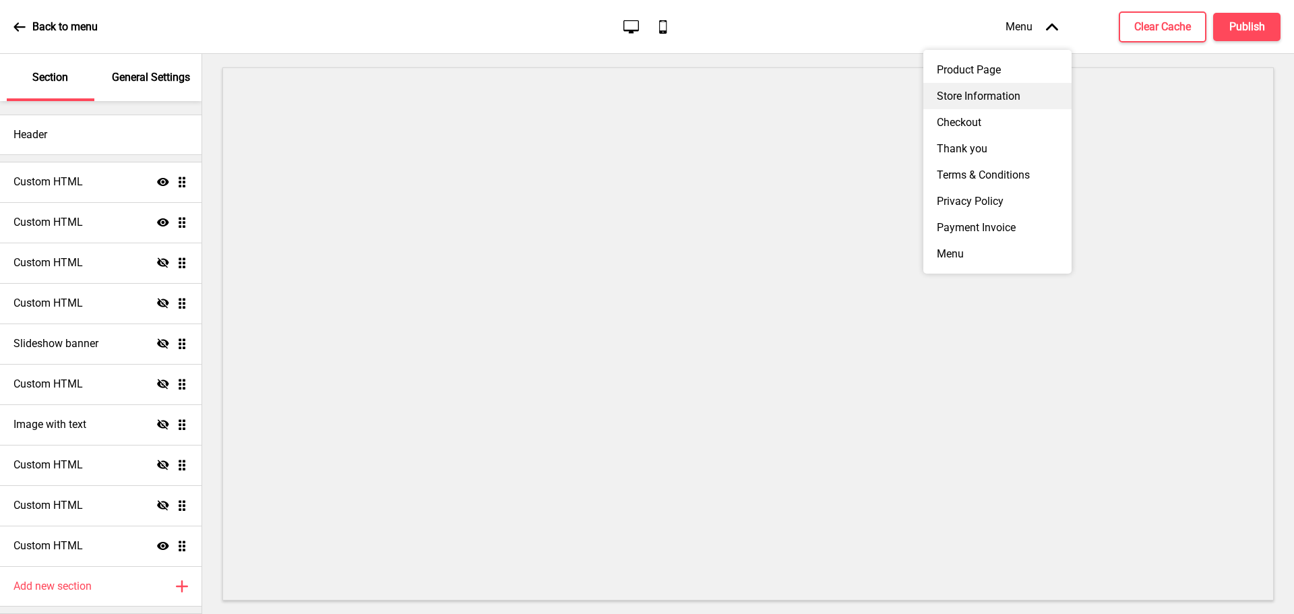
click at [1004, 98] on div "Store Information" at bounding box center [997, 96] width 148 height 26
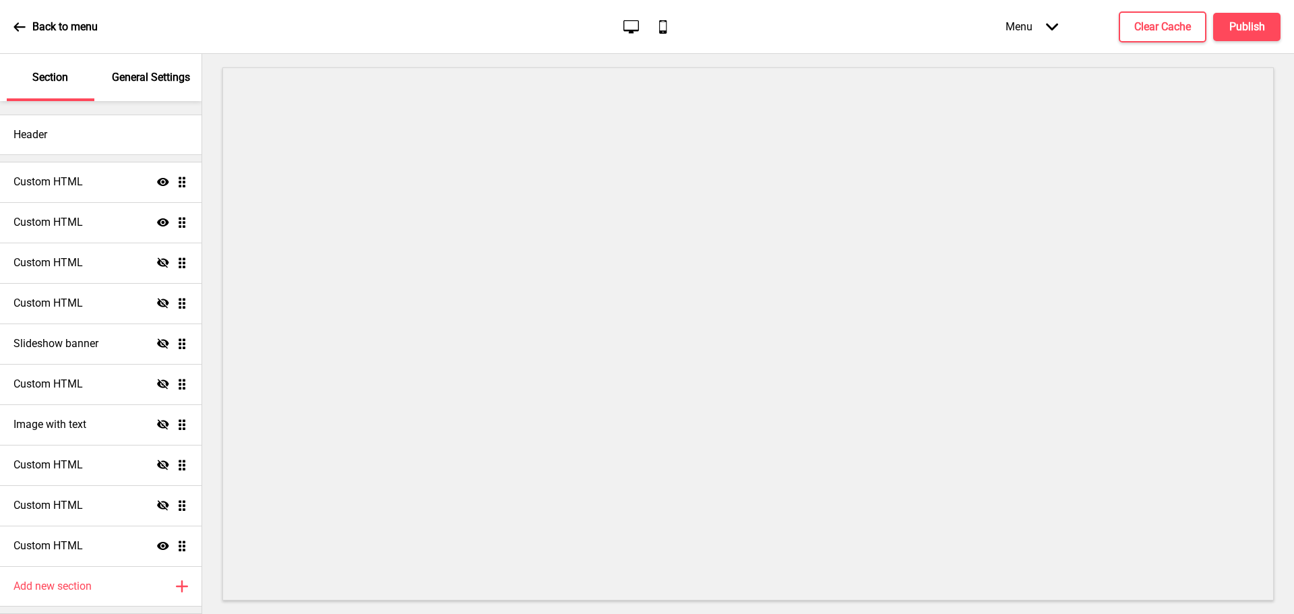
click at [1043, 25] on div "Menu Arrow down" at bounding box center [1032, 27] width 80 height 40
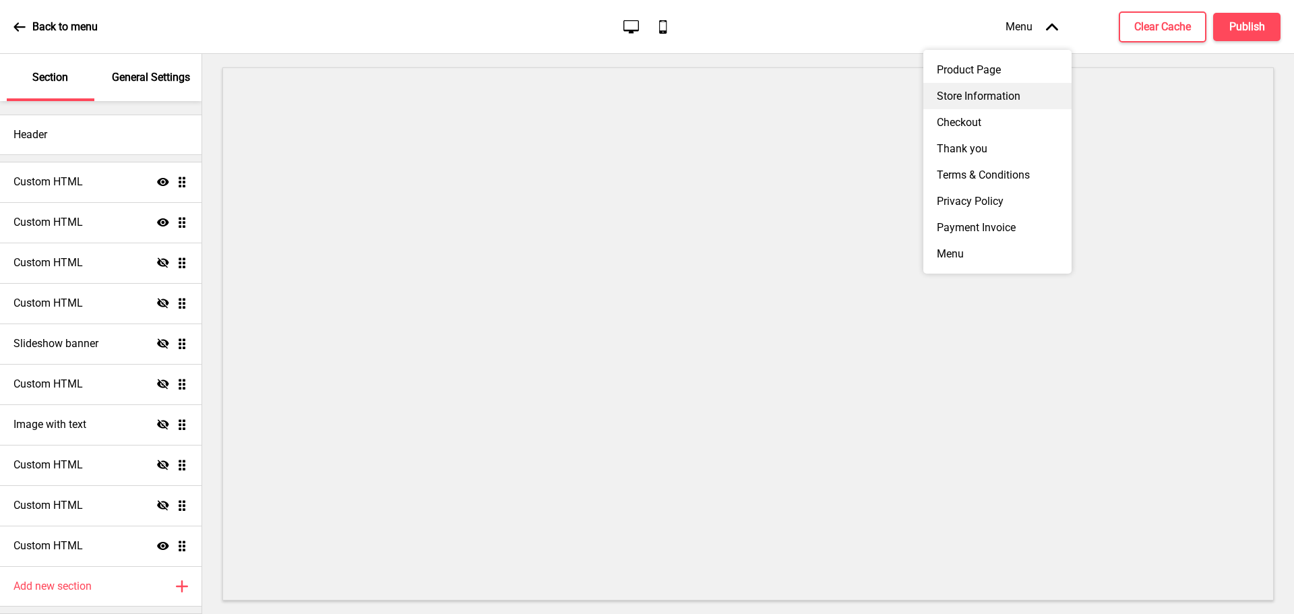
click at [972, 106] on div "Store Information" at bounding box center [997, 96] width 148 height 26
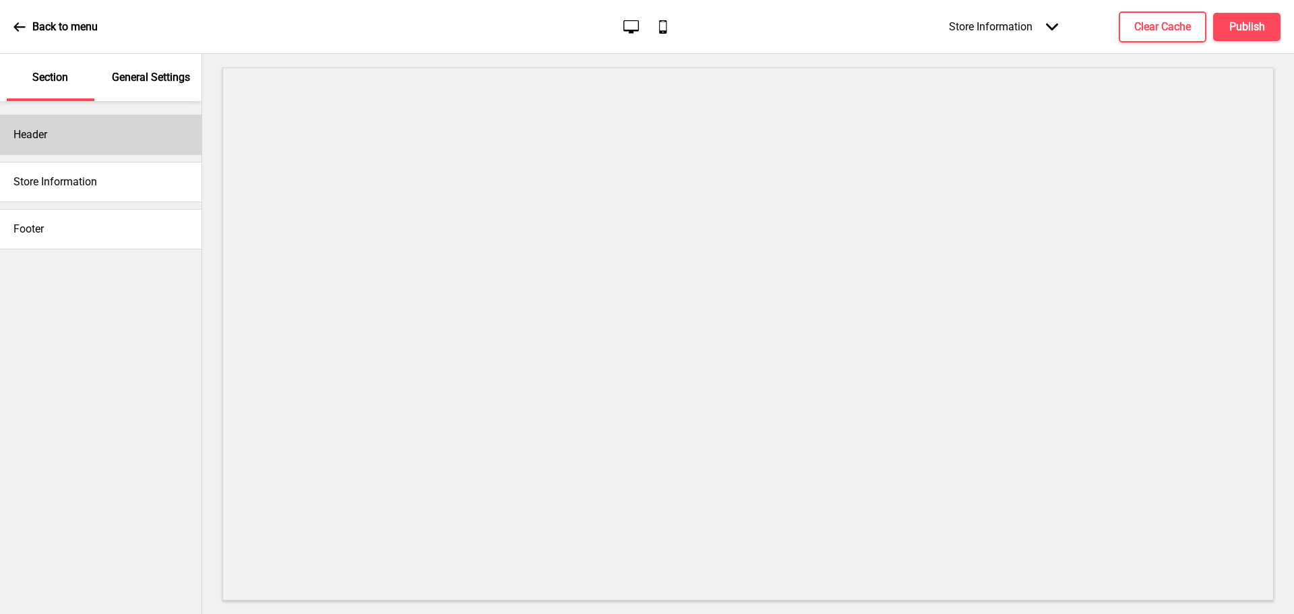
click at [162, 135] on div "Header" at bounding box center [101, 135] width 202 height 40
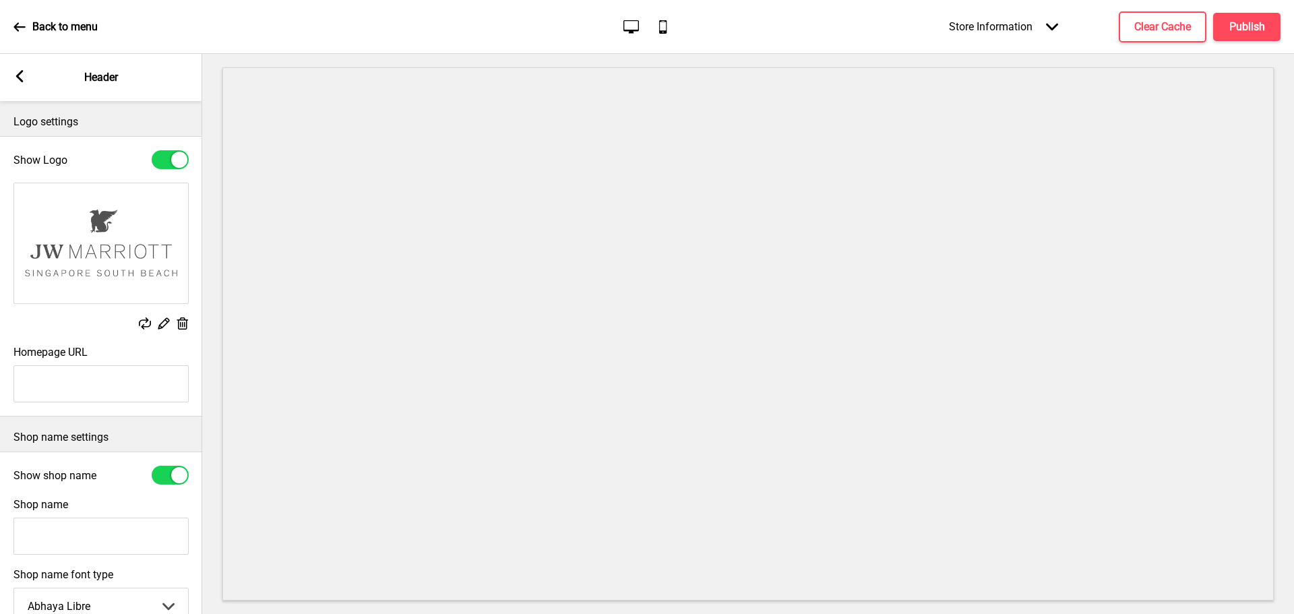
click at [17, 77] on icon at bounding box center [19, 76] width 7 height 12
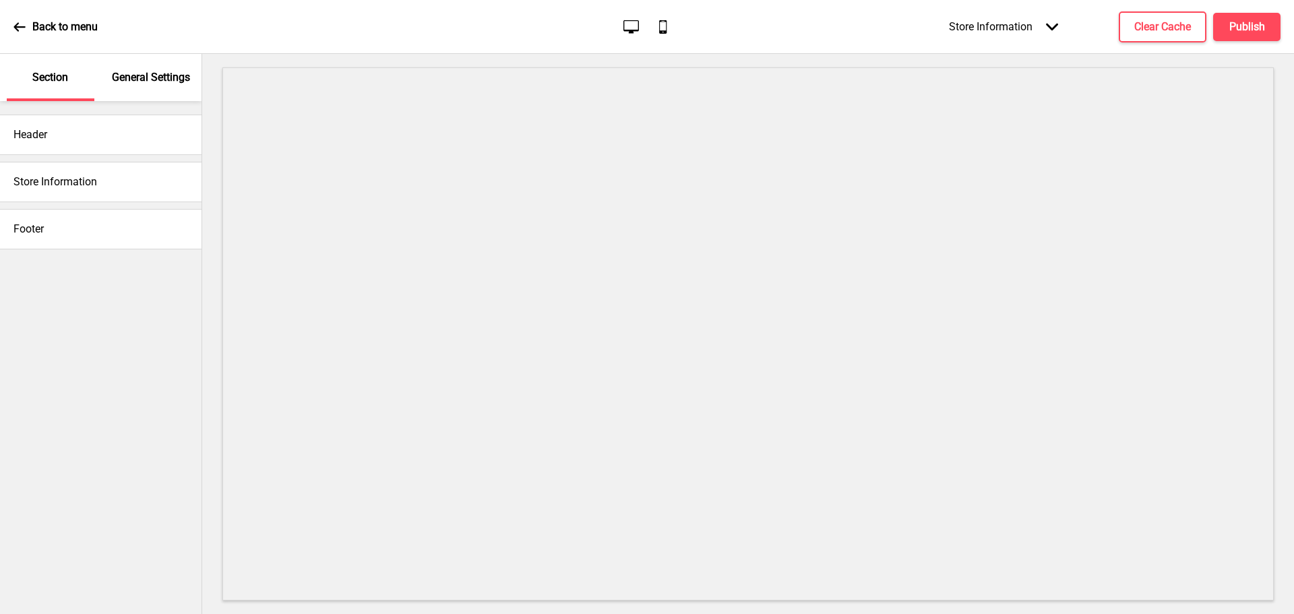
click at [138, 76] on p "General Settings" at bounding box center [151, 77] width 78 height 15
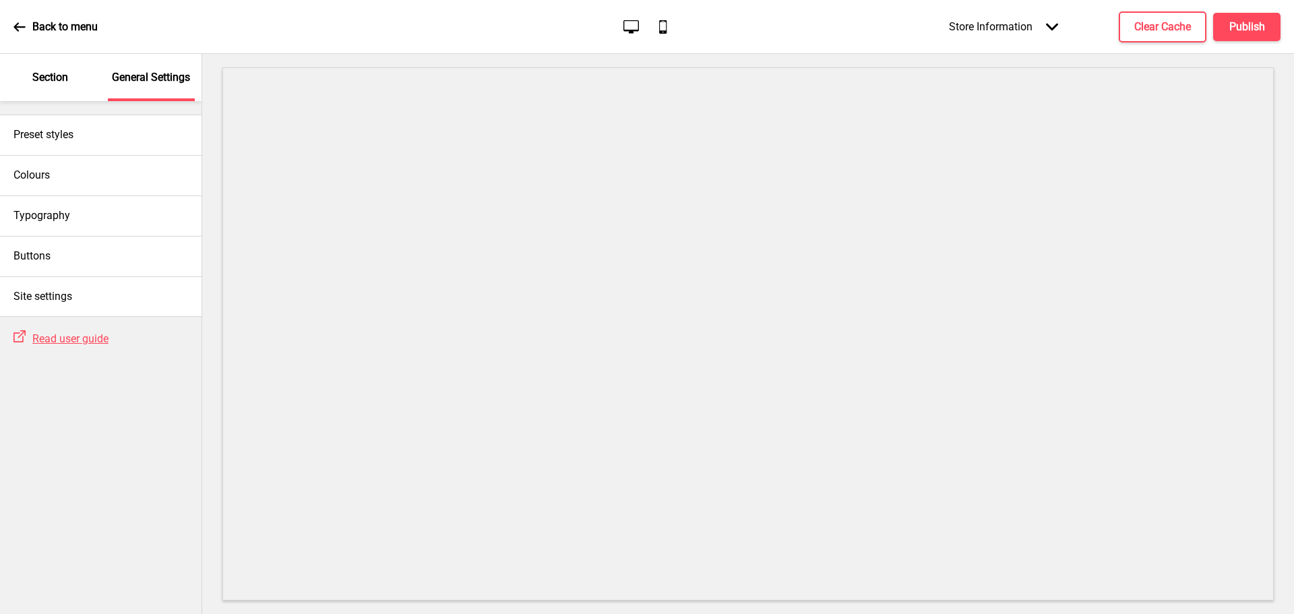
click at [138, 76] on p "General Settings" at bounding box center [151, 77] width 78 height 15
click at [1006, 28] on div "Store Information Arrow down" at bounding box center [1004, 27] width 136 height 40
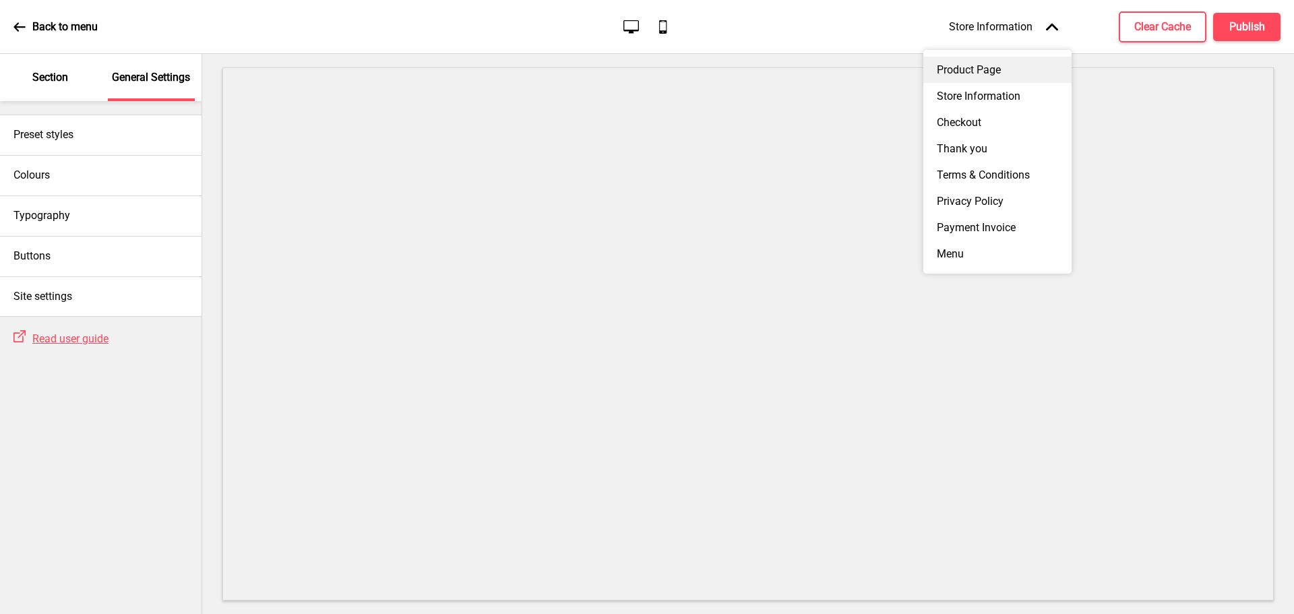
click at [995, 73] on div "Product Page" at bounding box center [997, 70] width 148 height 26
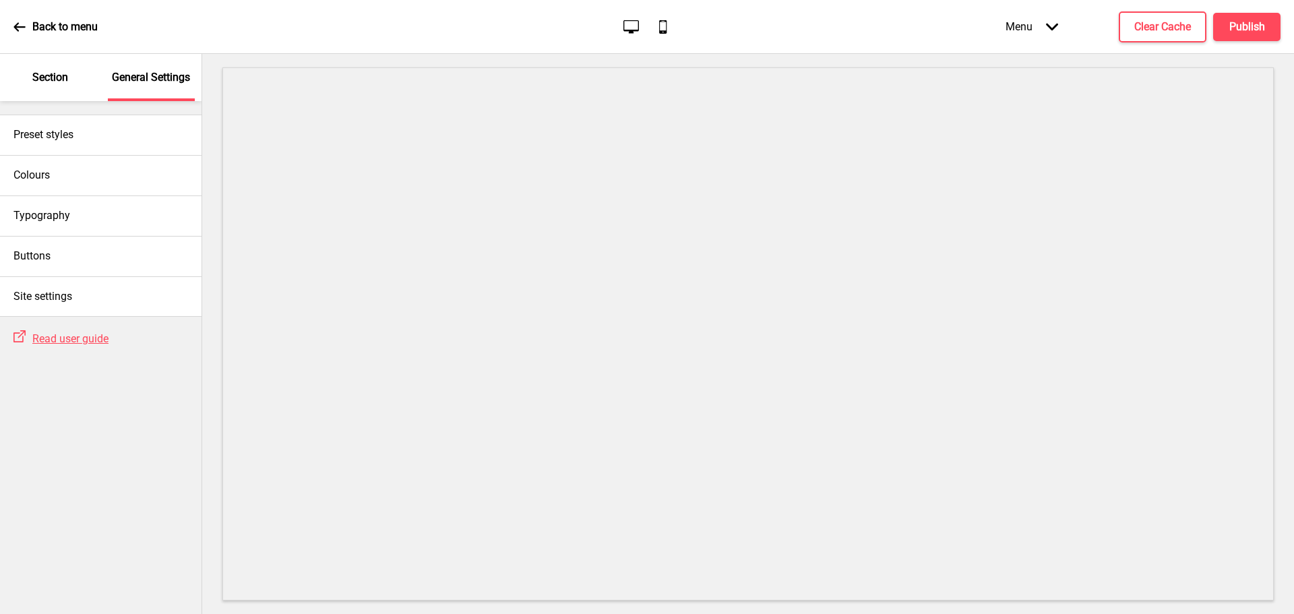
click at [1066, 32] on div "Menu Arrow down" at bounding box center [1032, 27] width 80 height 40
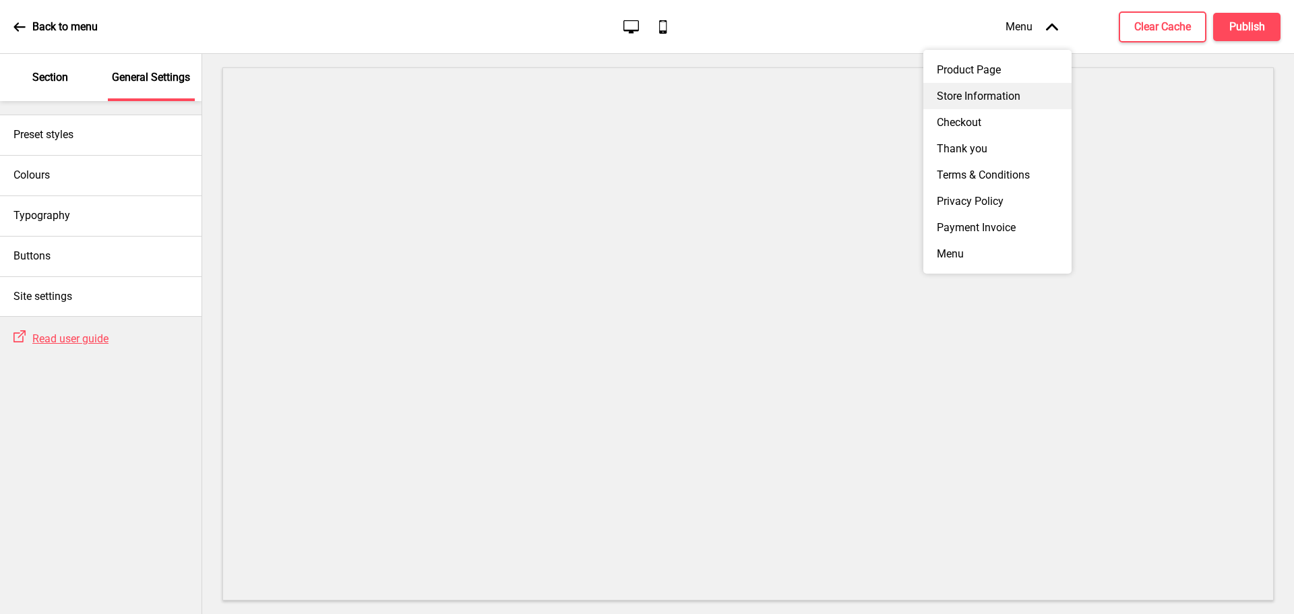
click at [1024, 90] on div "Store Information" at bounding box center [997, 96] width 148 height 26
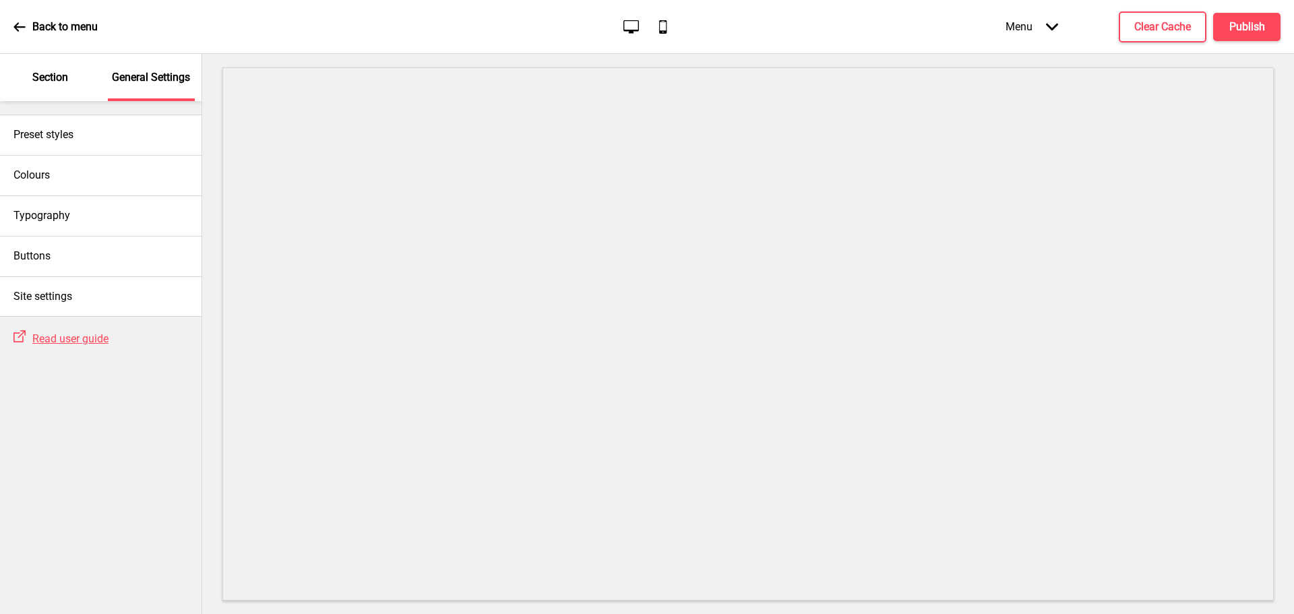
click at [11, 21] on div "Back to menu Desktop Mobile Menu Arrow down Product Page Store Information Chec…" at bounding box center [647, 27] width 1294 height 54
click at [13, 26] on icon at bounding box center [19, 27] width 12 height 12
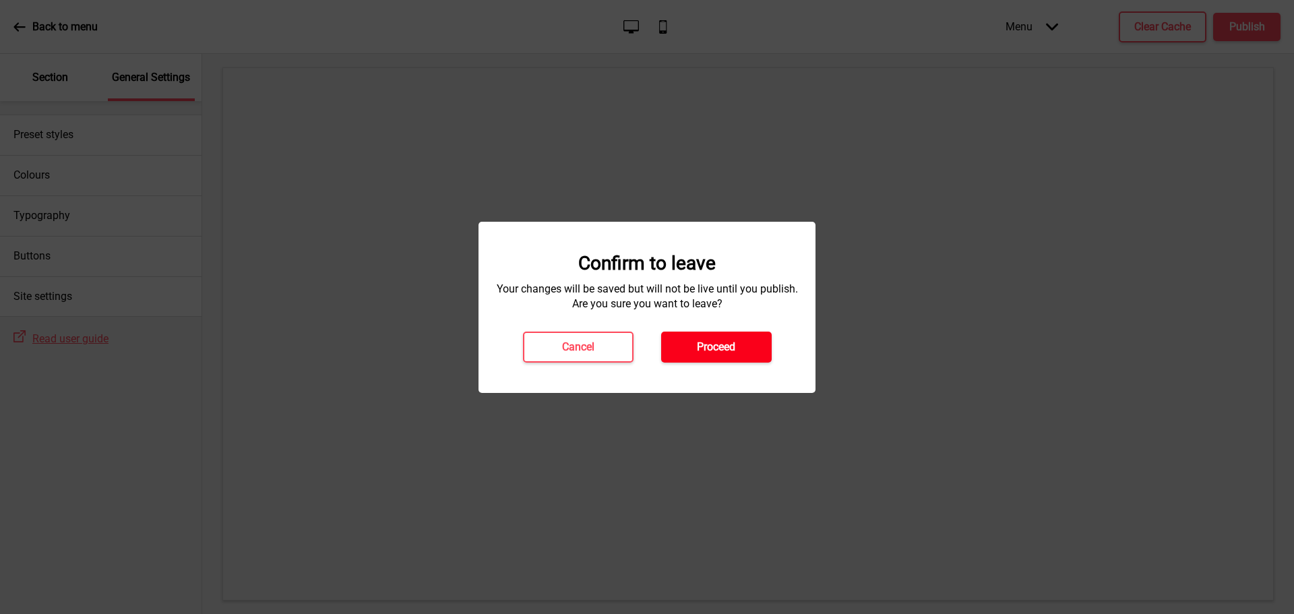
click at [695, 345] on button "Proceed" at bounding box center [716, 347] width 111 height 31
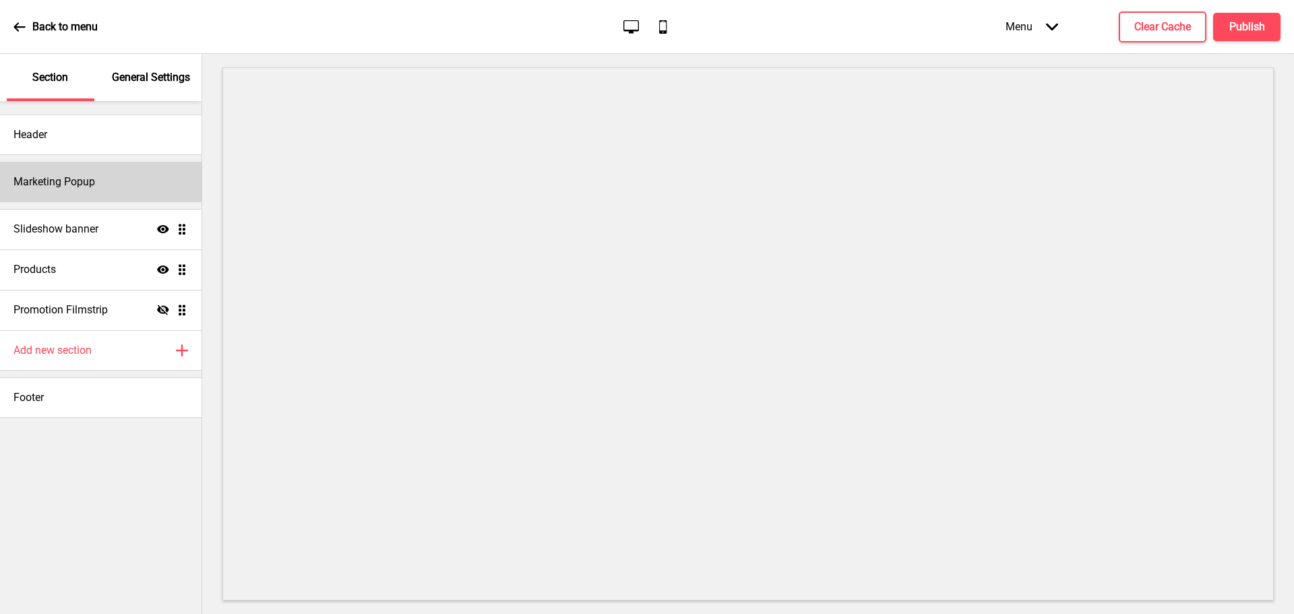
click at [123, 180] on div "Marketing Popup" at bounding box center [101, 182] width 202 height 40
select select "timeDelay"
select select "daily"
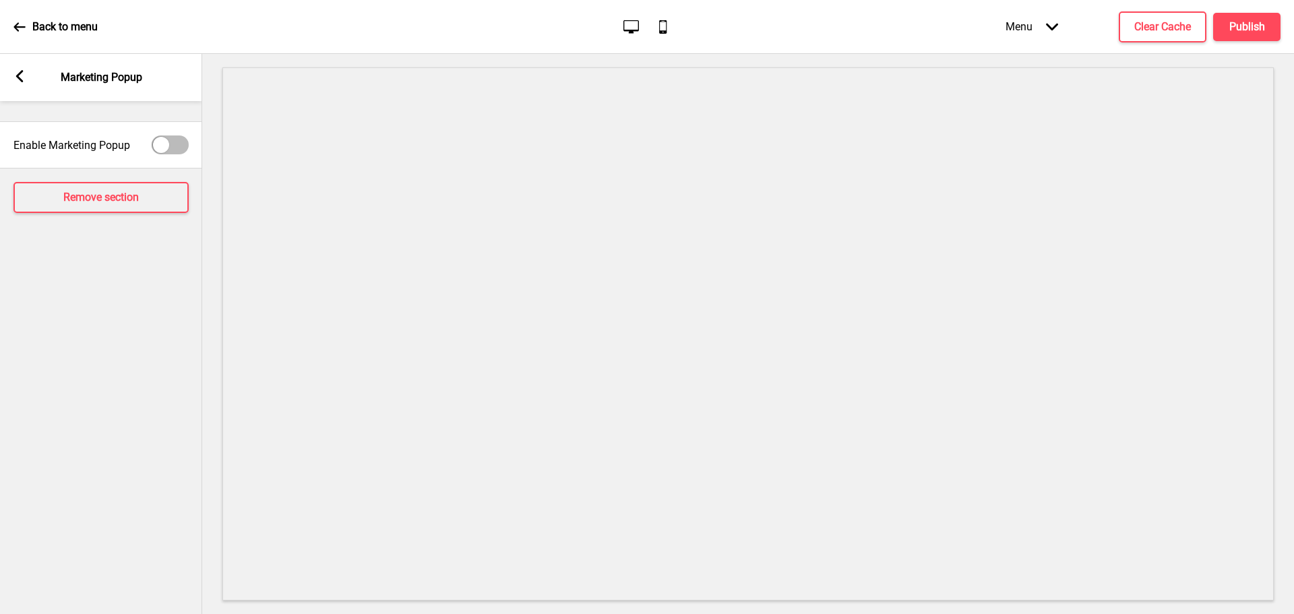
click at [17, 78] on icon at bounding box center [19, 76] width 7 height 12
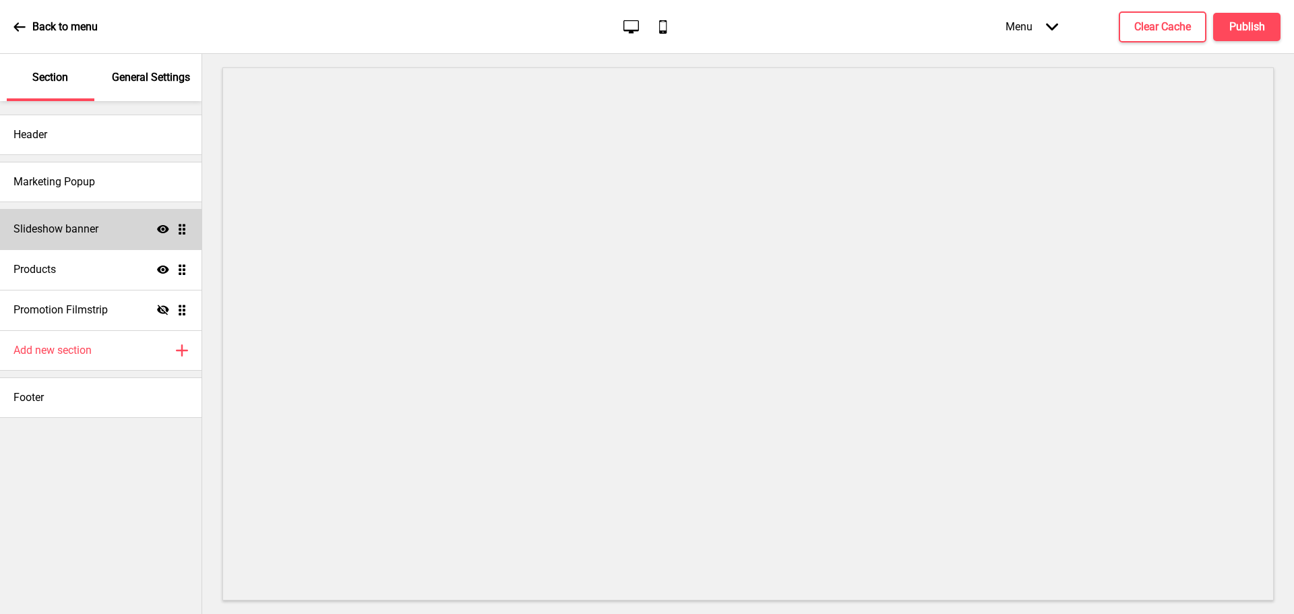
click at [181, 233] on ul "Slideshow banner Show Drag Products Show Drag Promotion Filmstrip Hide Drag" at bounding box center [101, 269] width 202 height 121
click at [186, 236] on div "Slideshow banner Show Drag" at bounding box center [101, 229] width 202 height 40
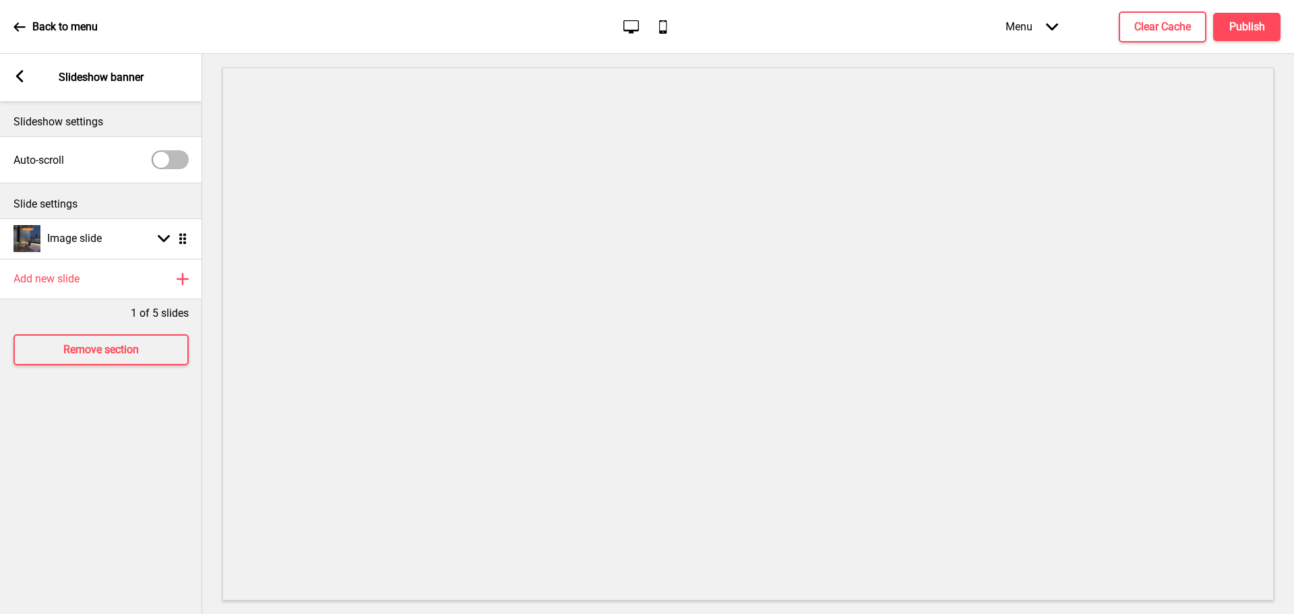
click at [18, 80] on rect at bounding box center [19, 76] width 12 height 12
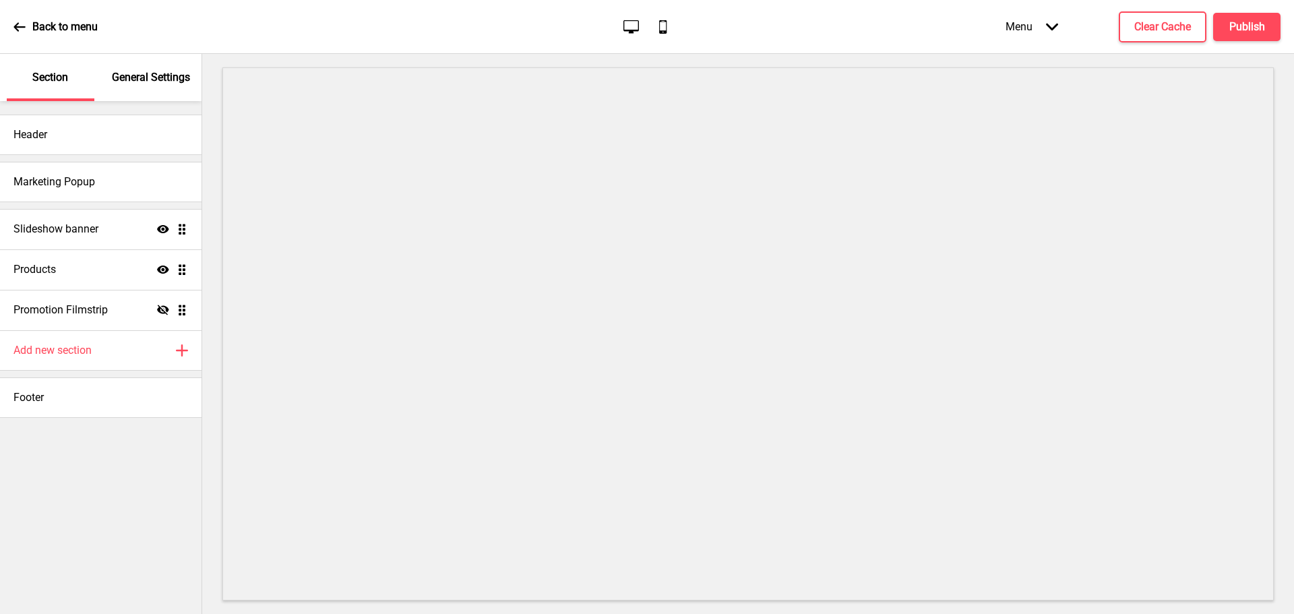
click at [185, 271] on ul "Slideshow banner Show Drag Products Show Drag Promotion Filmstrip Hide Drag" at bounding box center [101, 269] width 202 height 121
click at [182, 231] on ul "Slideshow banner Show Drag Products Show Drag Promotion Filmstrip Hide Drag" at bounding box center [101, 269] width 202 height 121
click at [98, 140] on div "Header" at bounding box center [101, 135] width 202 height 40
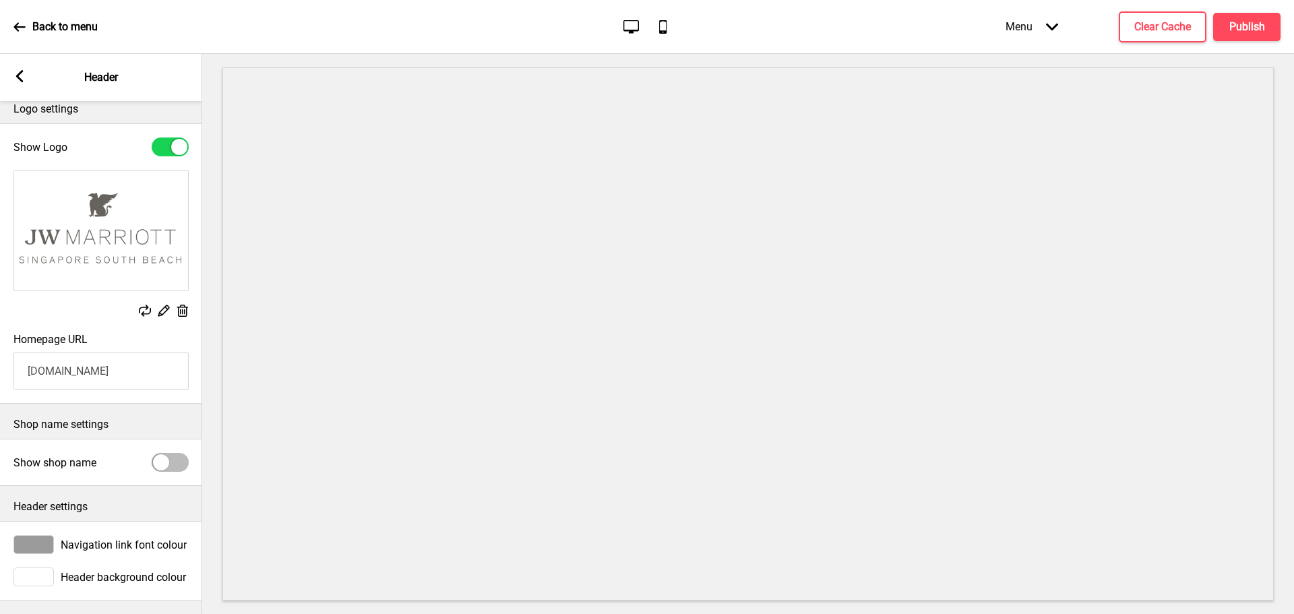
scroll to position [24, 0]
